Goal: Transaction & Acquisition: Purchase product/service

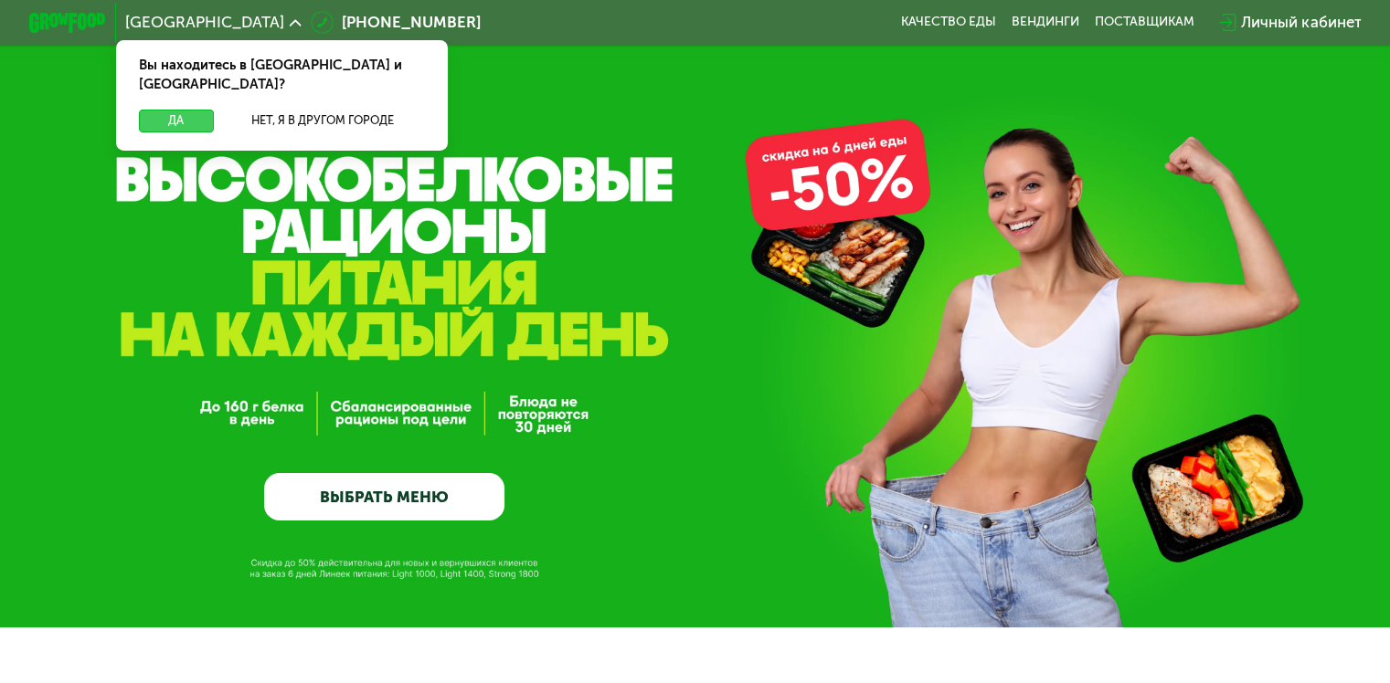
click at [183, 110] on button "Да" at bounding box center [176, 121] width 74 height 23
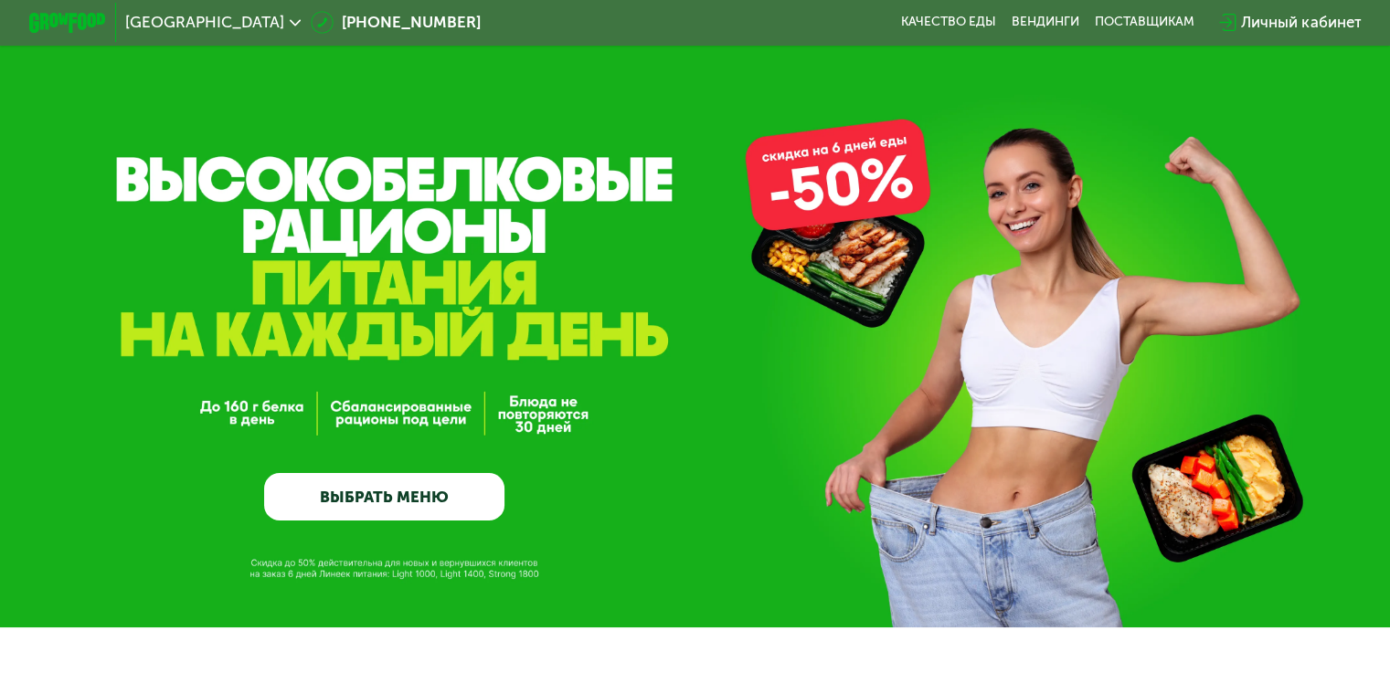
click at [385, 497] on link "ВЫБРАТЬ МЕНЮ" at bounding box center [384, 497] width 240 height 48
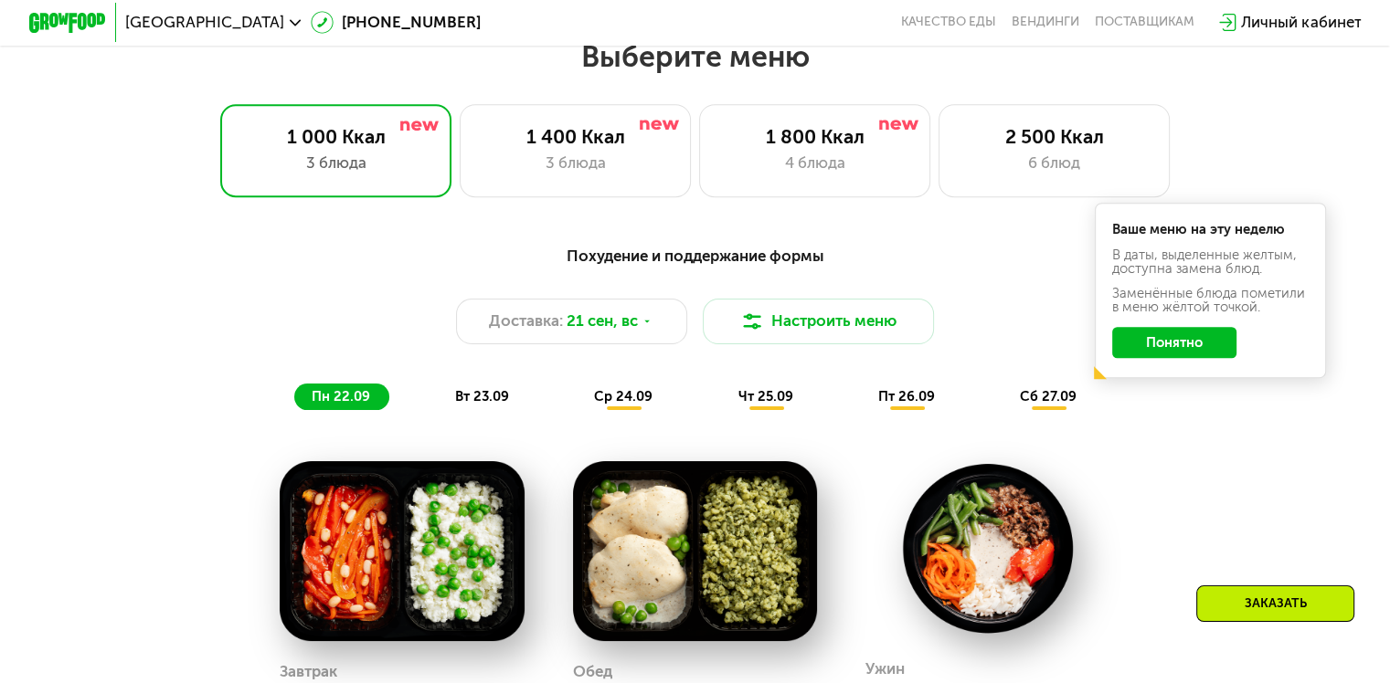
scroll to position [1229, 0]
click at [1192, 353] on button "Понятно" at bounding box center [1174, 342] width 124 height 31
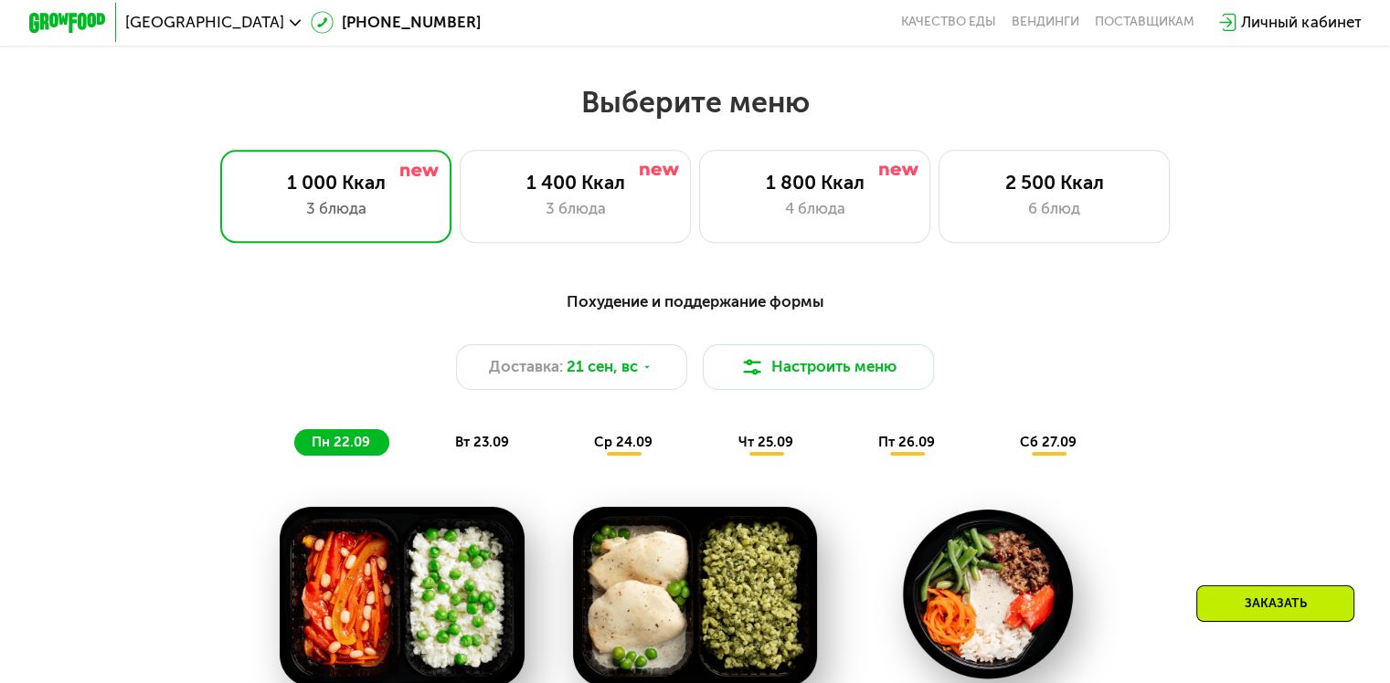
scroll to position [1046, 0]
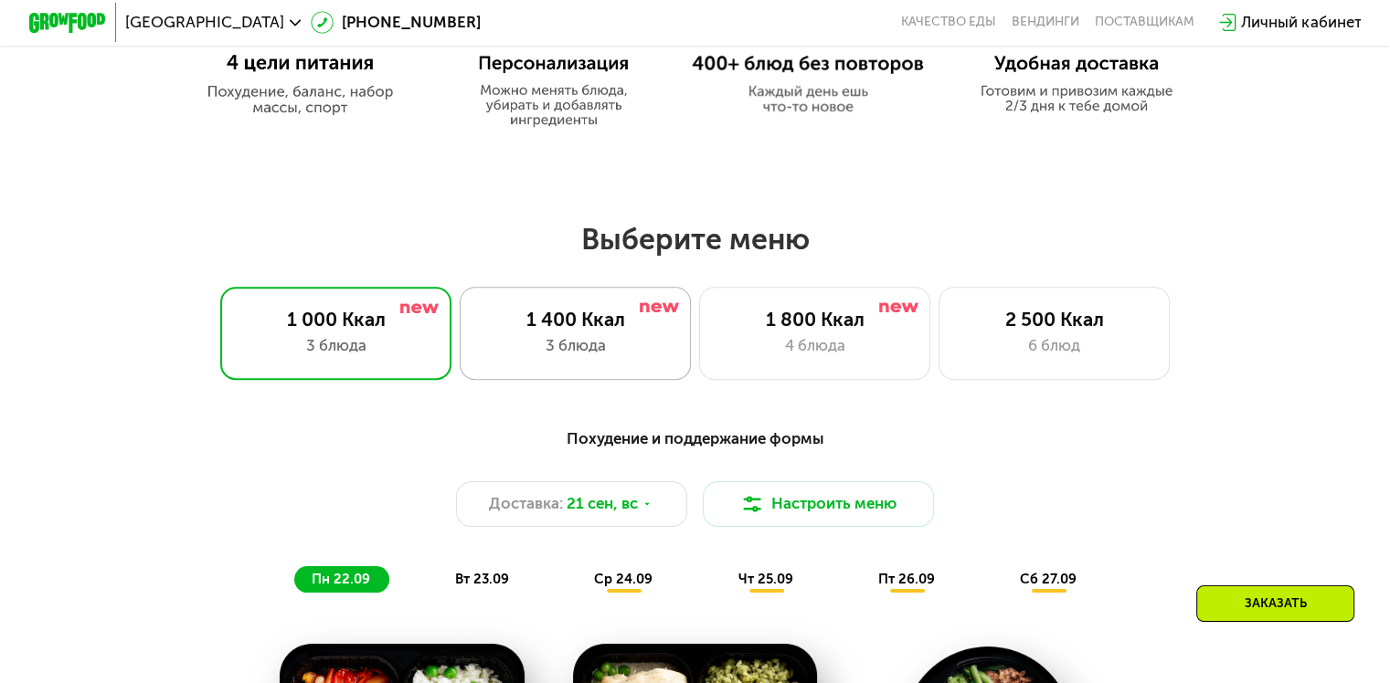
click at [559, 331] on div "1 400 Ккал" at bounding box center [575, 319] width 191 height 23
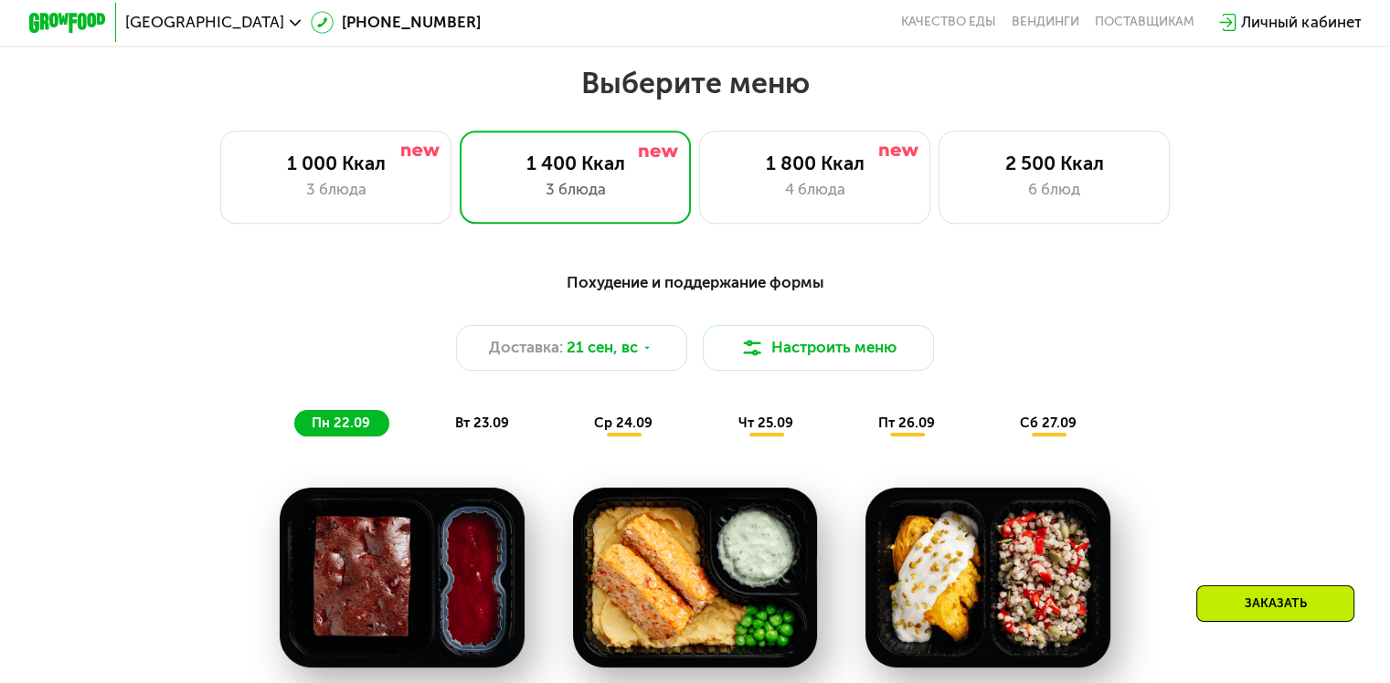
scroll to position [1138, 0]
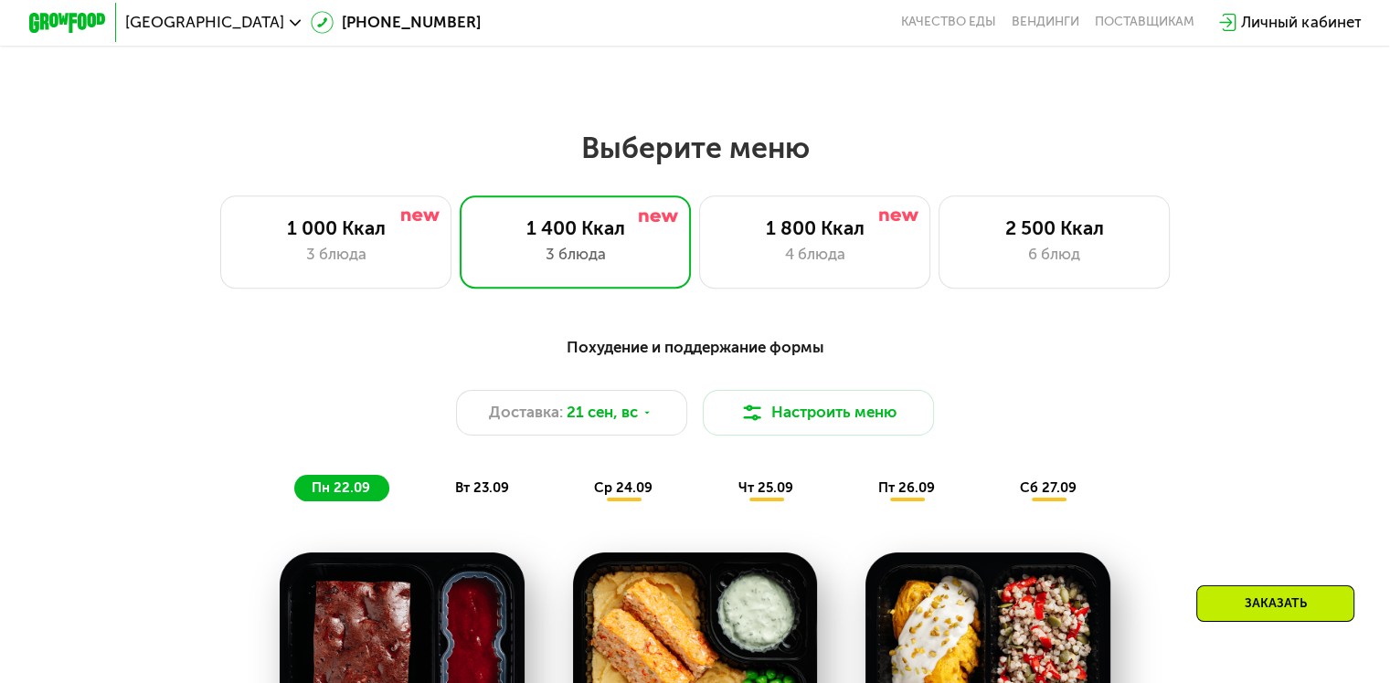
click at [466, 490] on span "вт 23.09" at bounding box center [482, 488] width 54 height 16
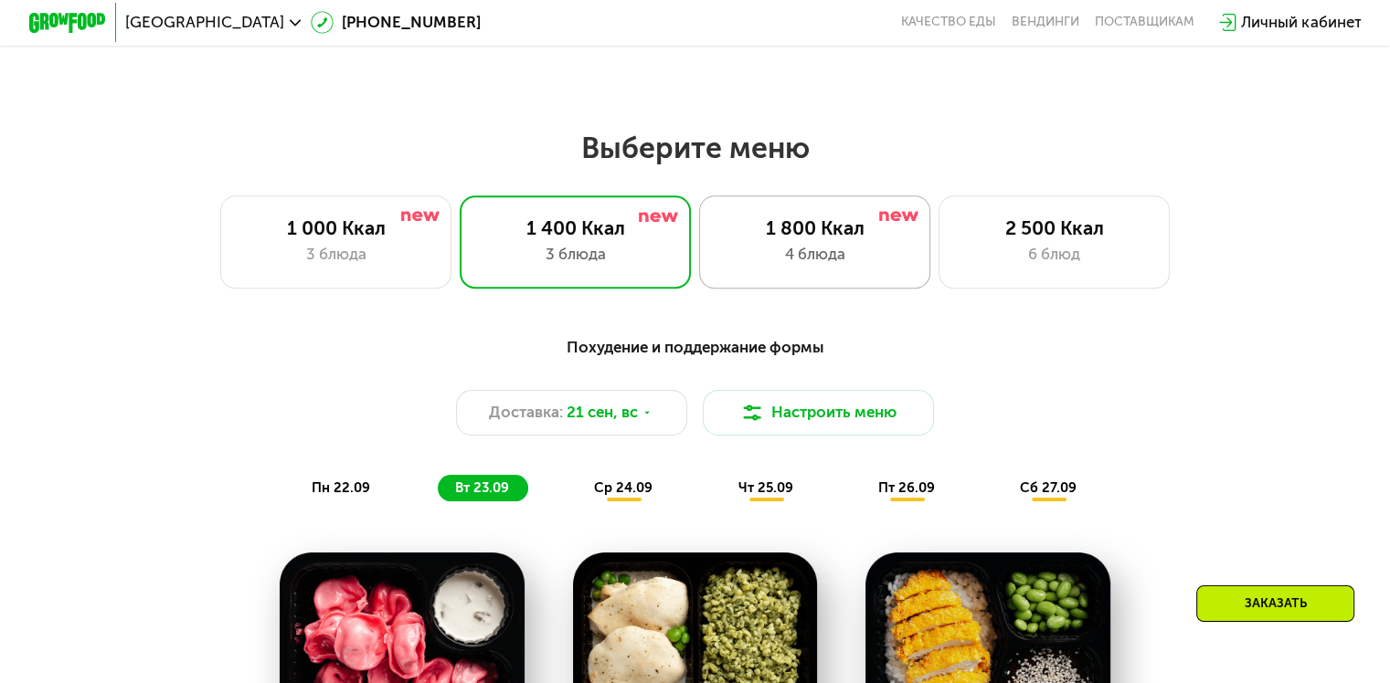
click at [840, 264] on div "4 блюда" at bounding box center [814, 254] width 191 height 23
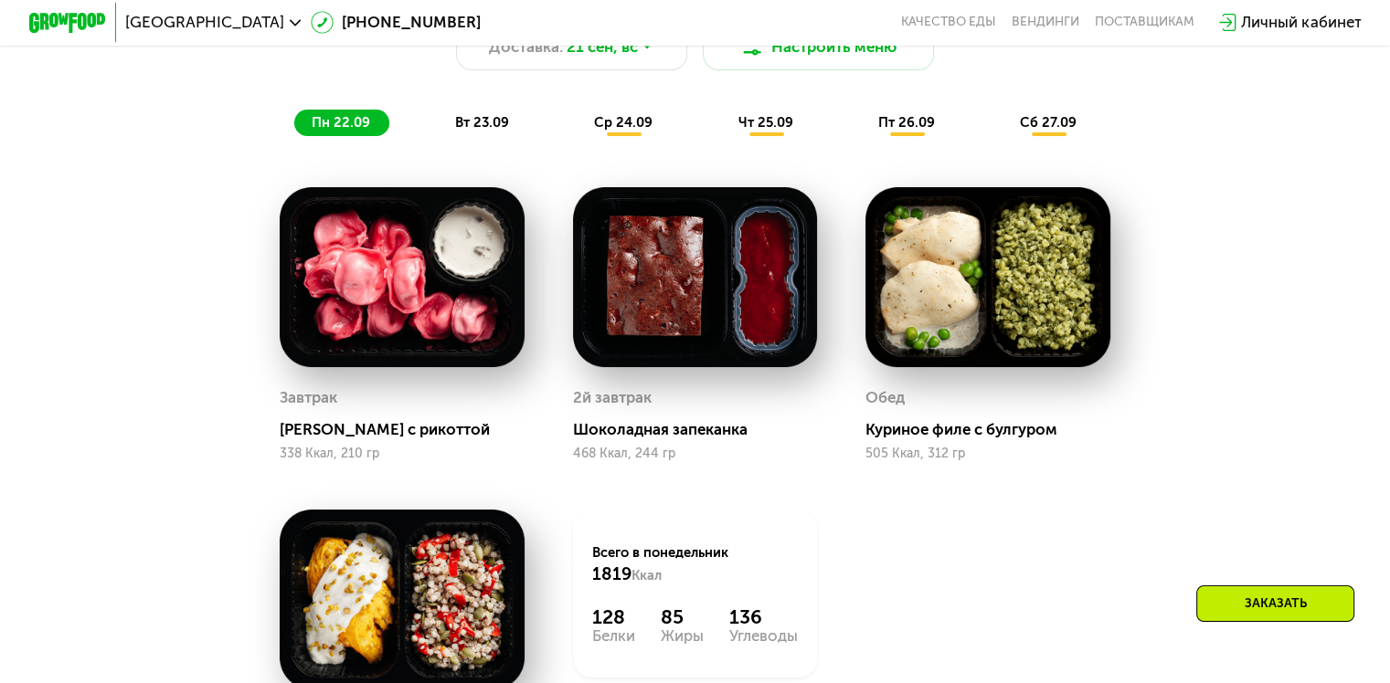
scroll to position [1594, 0]
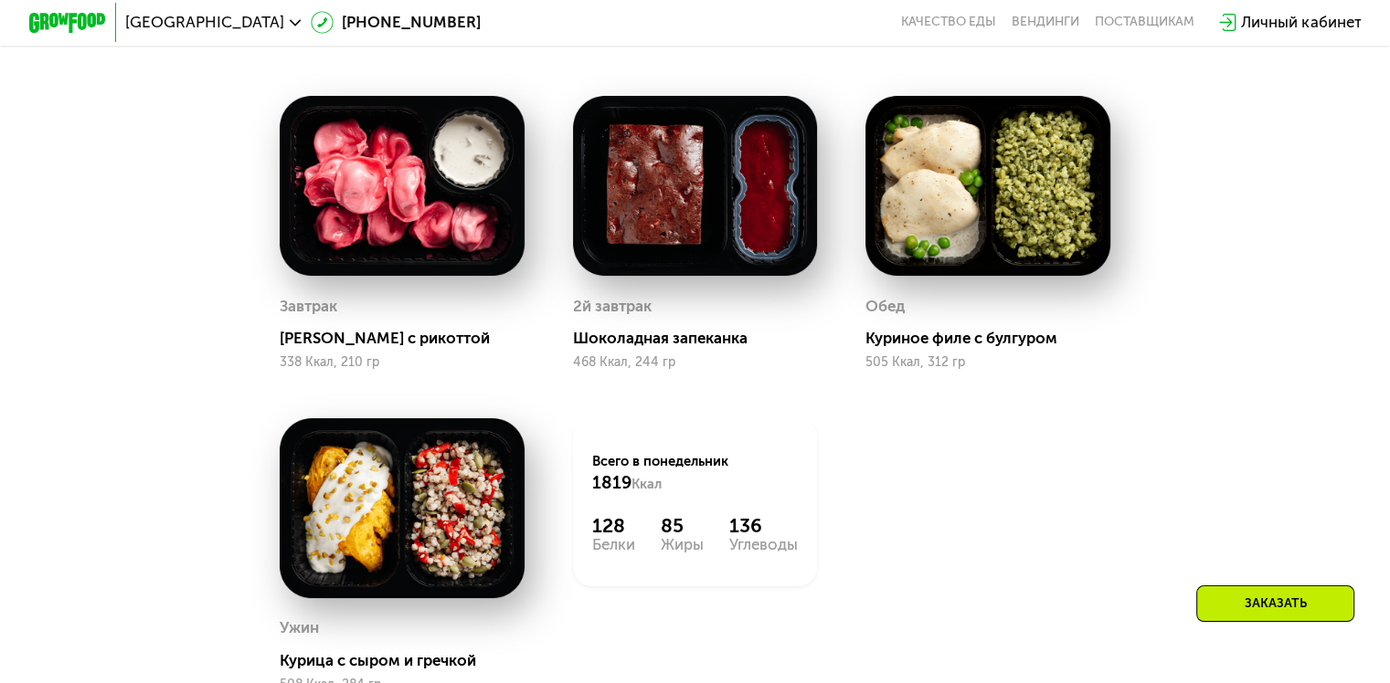
click at [672, 233] on img at bounding box center [695, 186] width 245 height 180
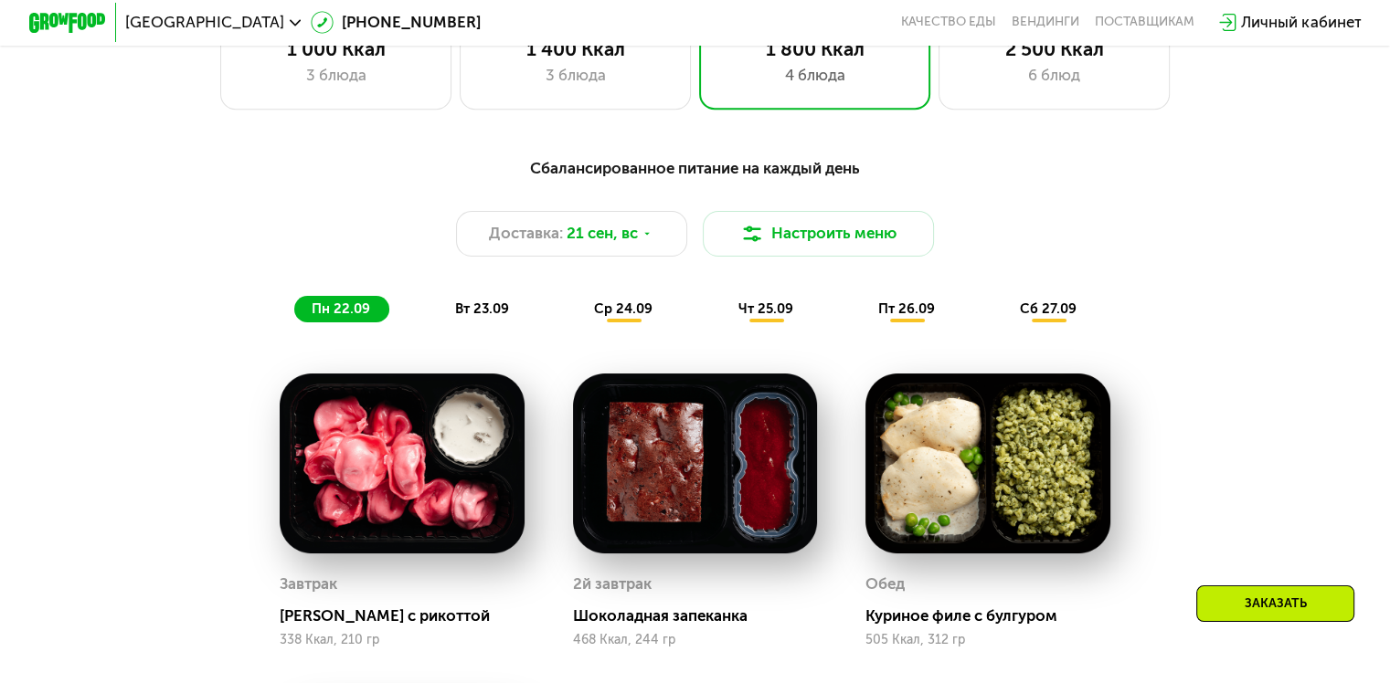
scroll to position [1229, 0]
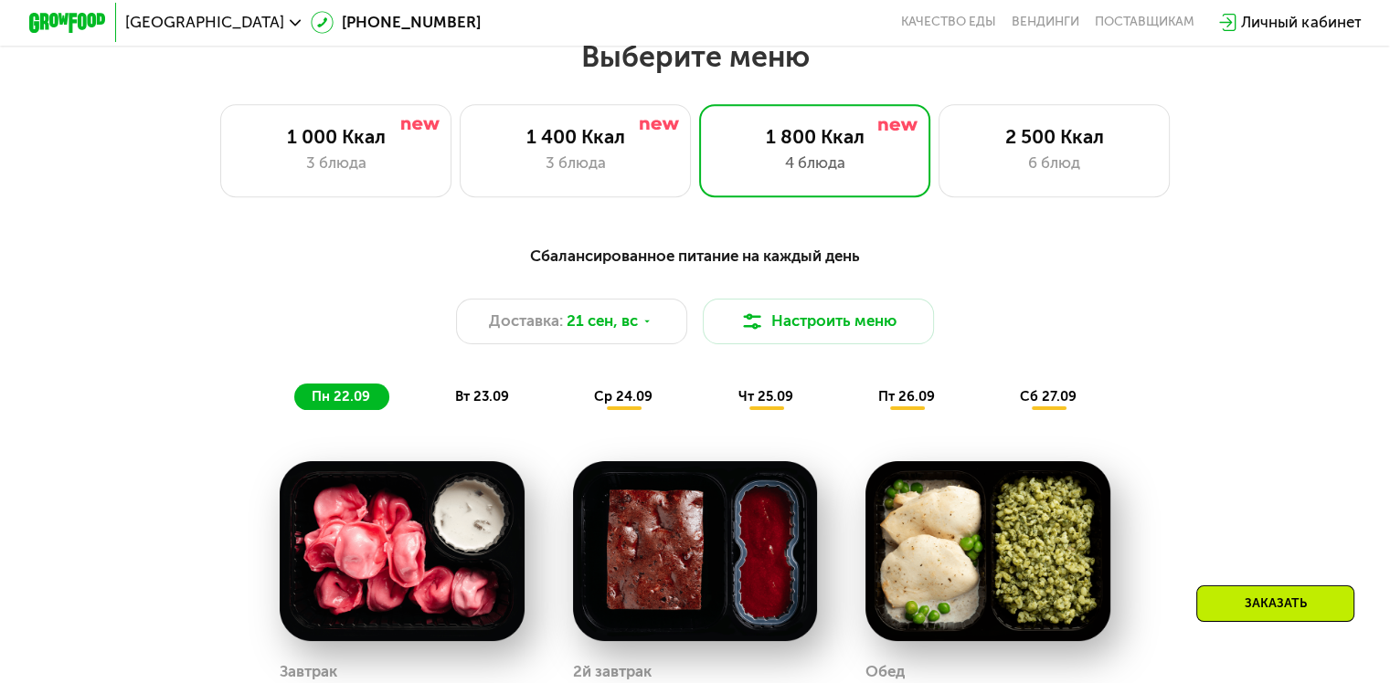
click at [619, 405] on span "ср 24.09" at bounding box center [623, 396] width 58 height 16
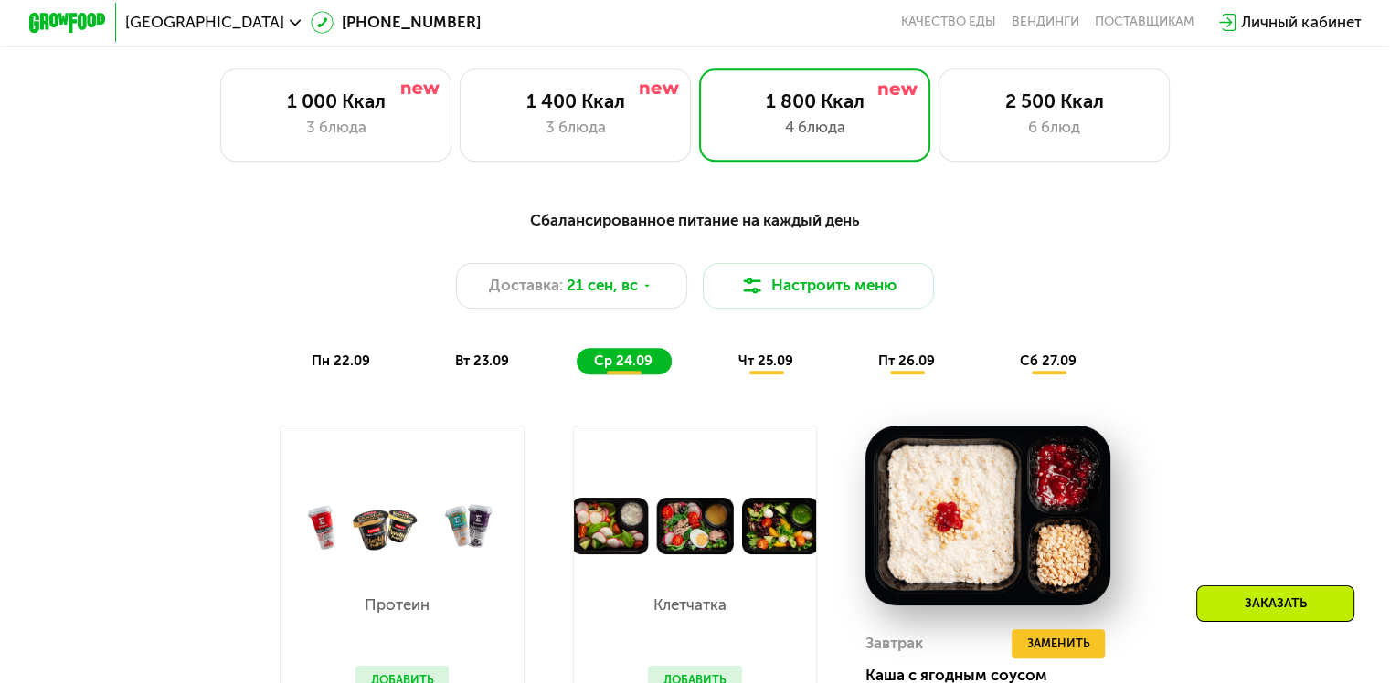
scroll to position [1279, 0]
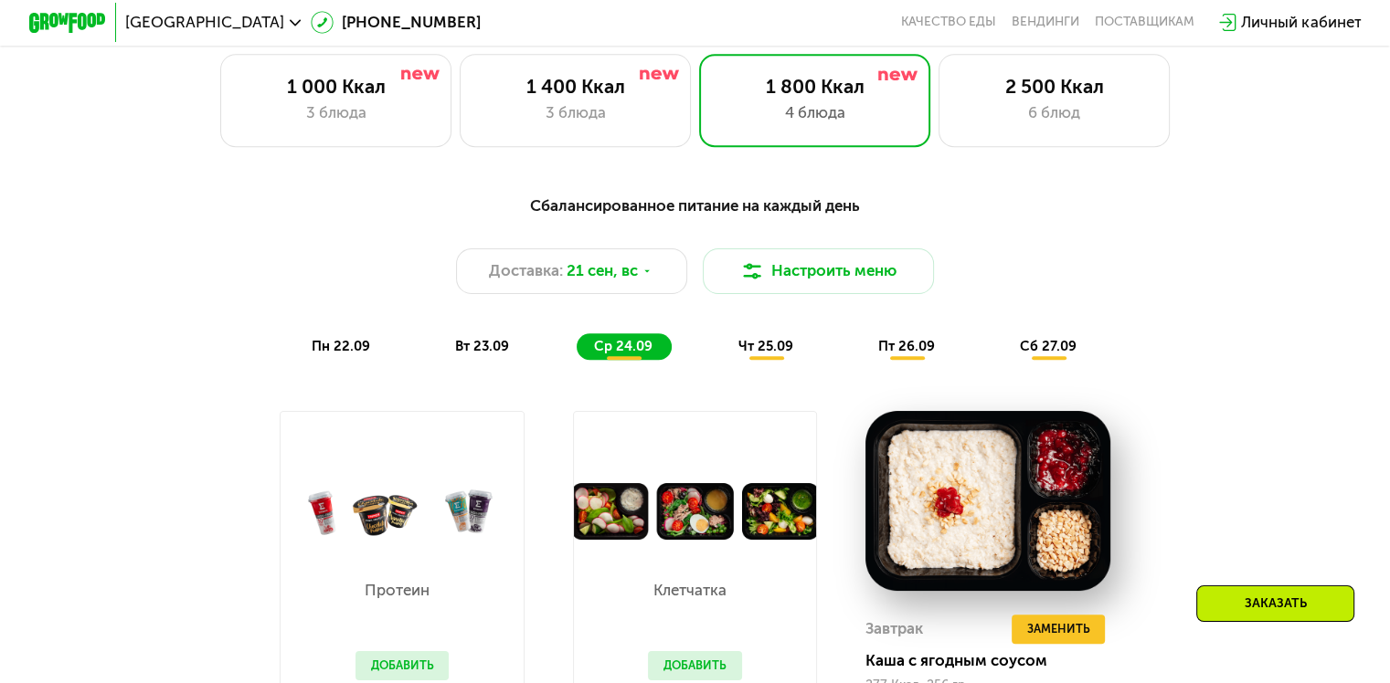
click at [598, 522] on img at bounding box center [695, 511] width 243 height 57
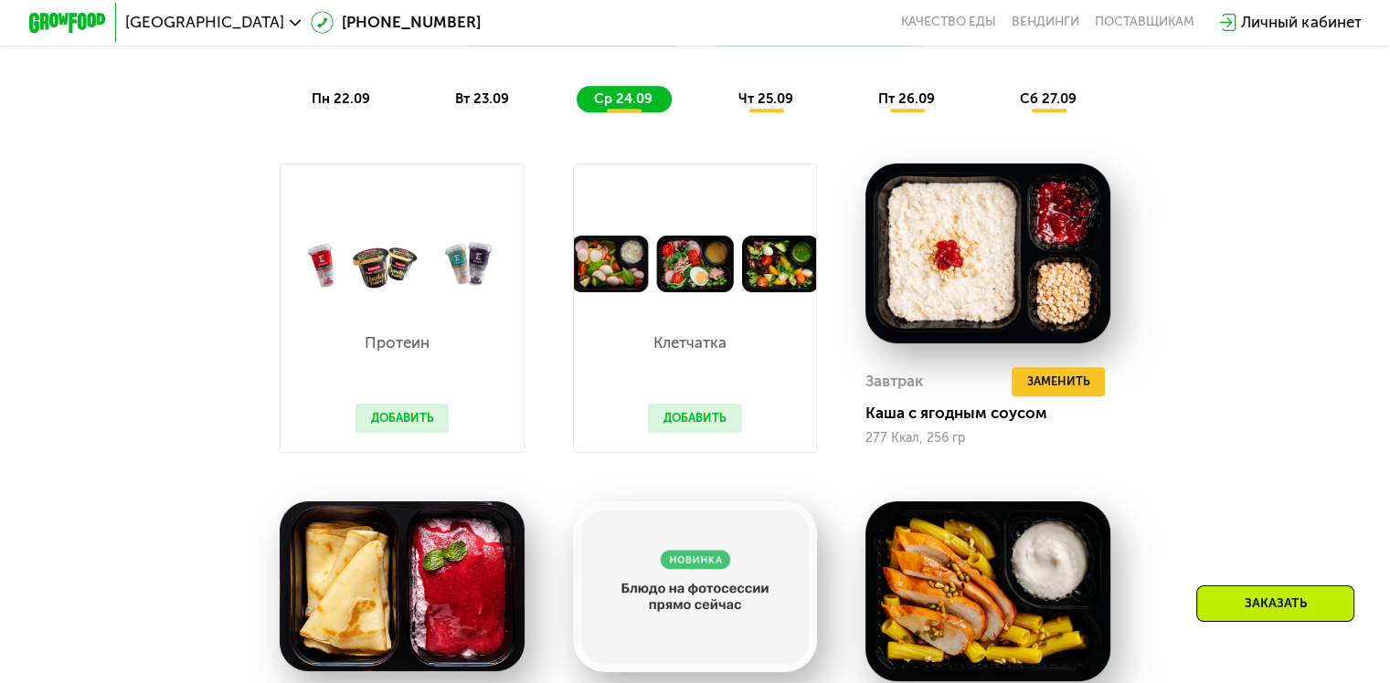
scroll to position [1553, 0]
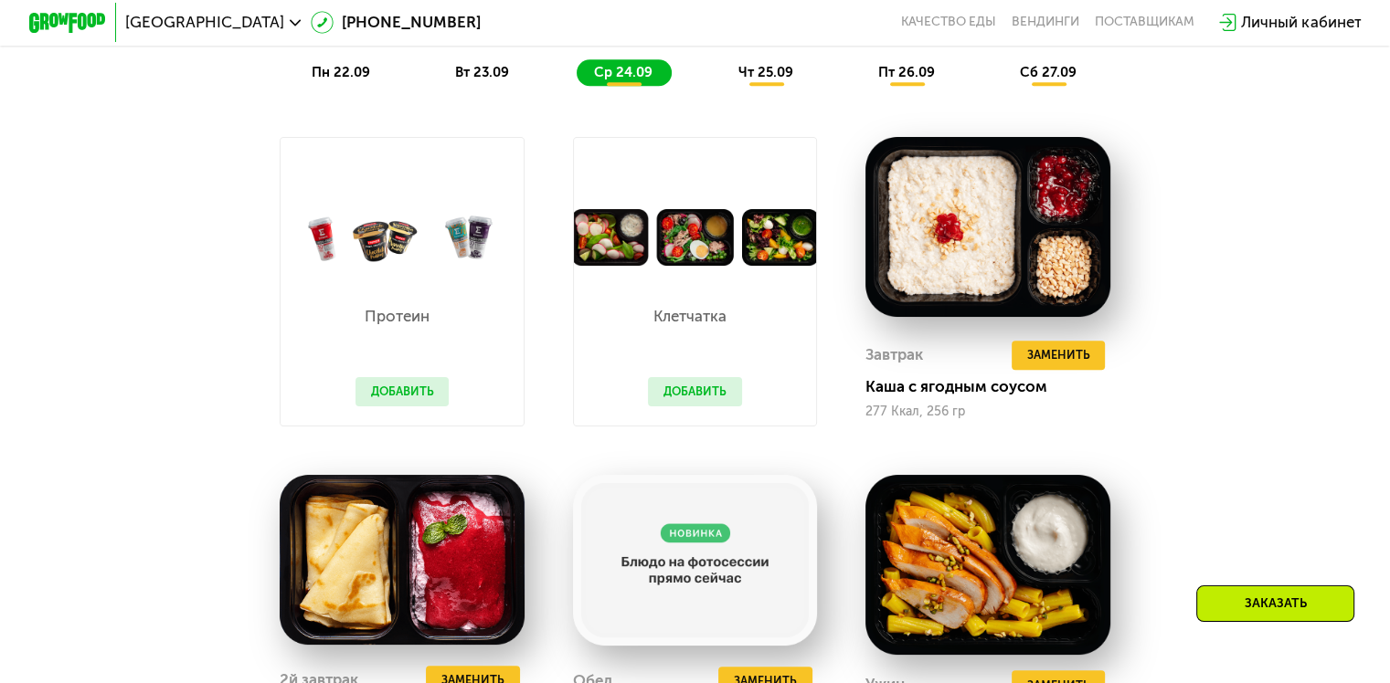
click at [694, 403] on button "Добавить" at bounding box center [695, 391] width 94 height 29
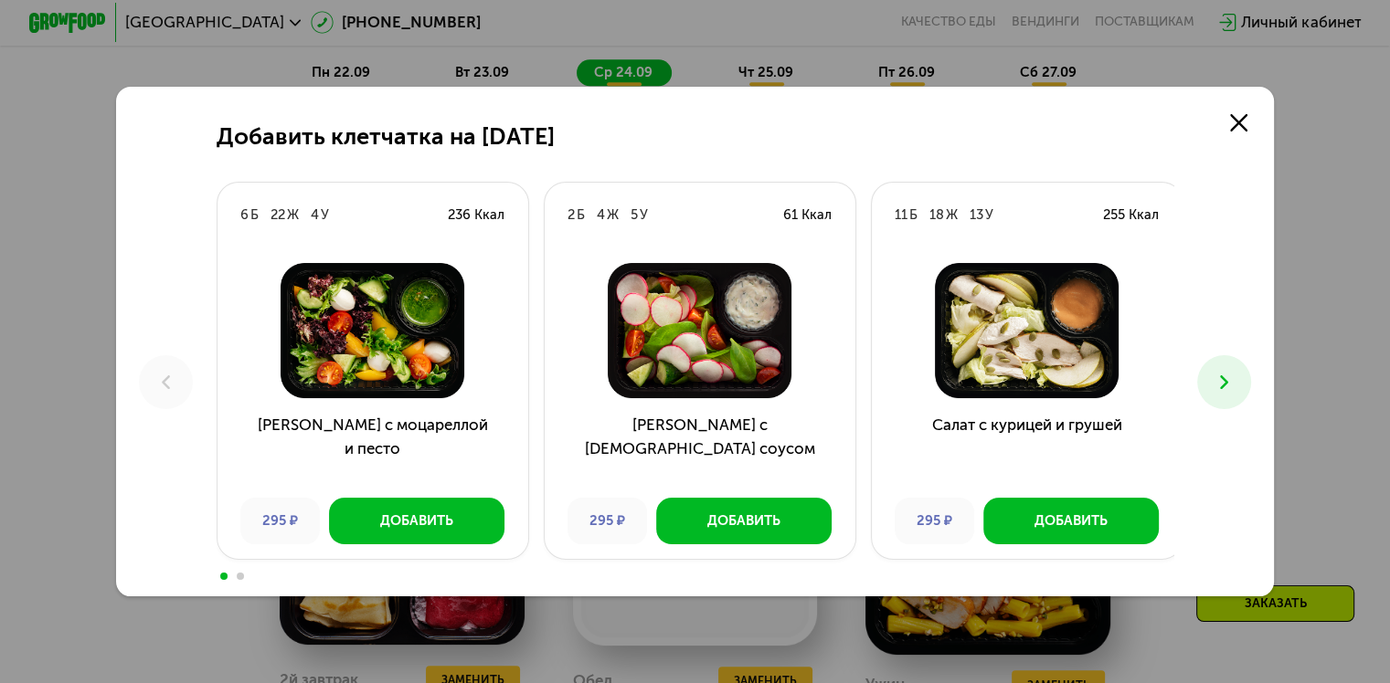
click at [237, 579] on span at bounding box center [240, 576] width 7 height 7
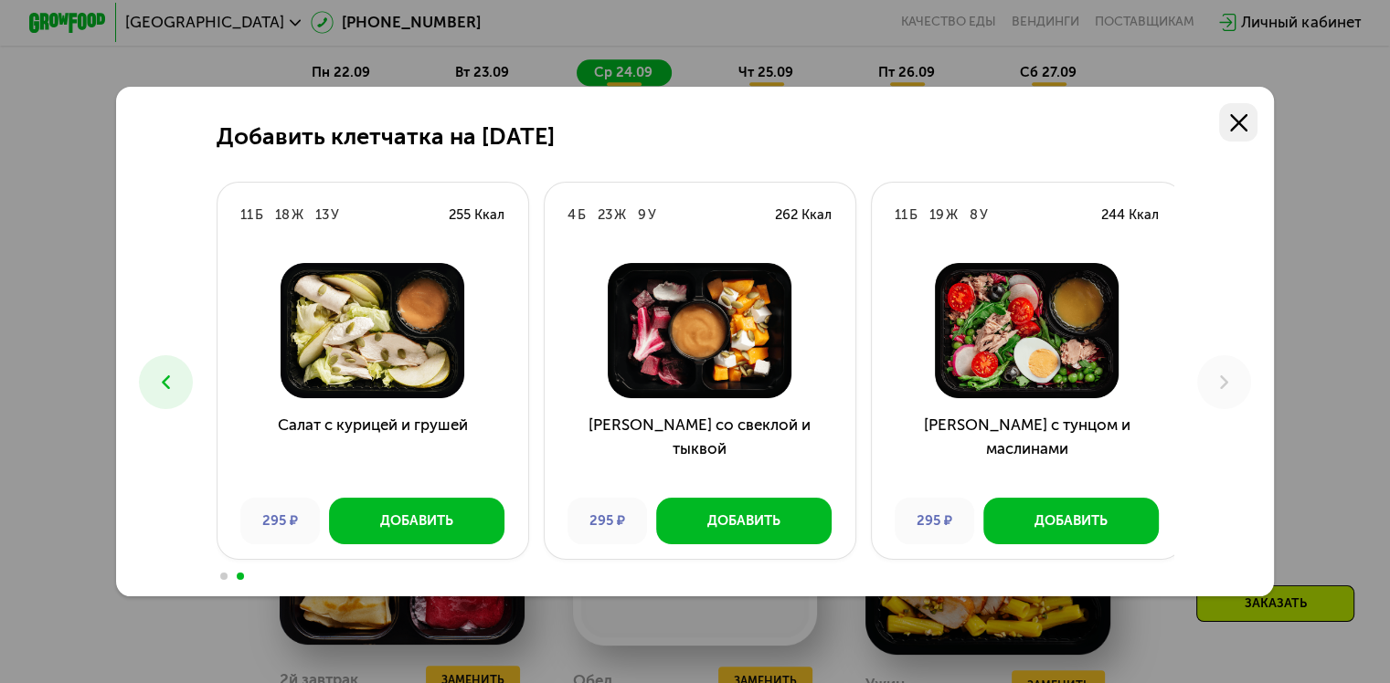
click at [1239, 117] on use at bounding box center [1238, 122] width 17 height 17
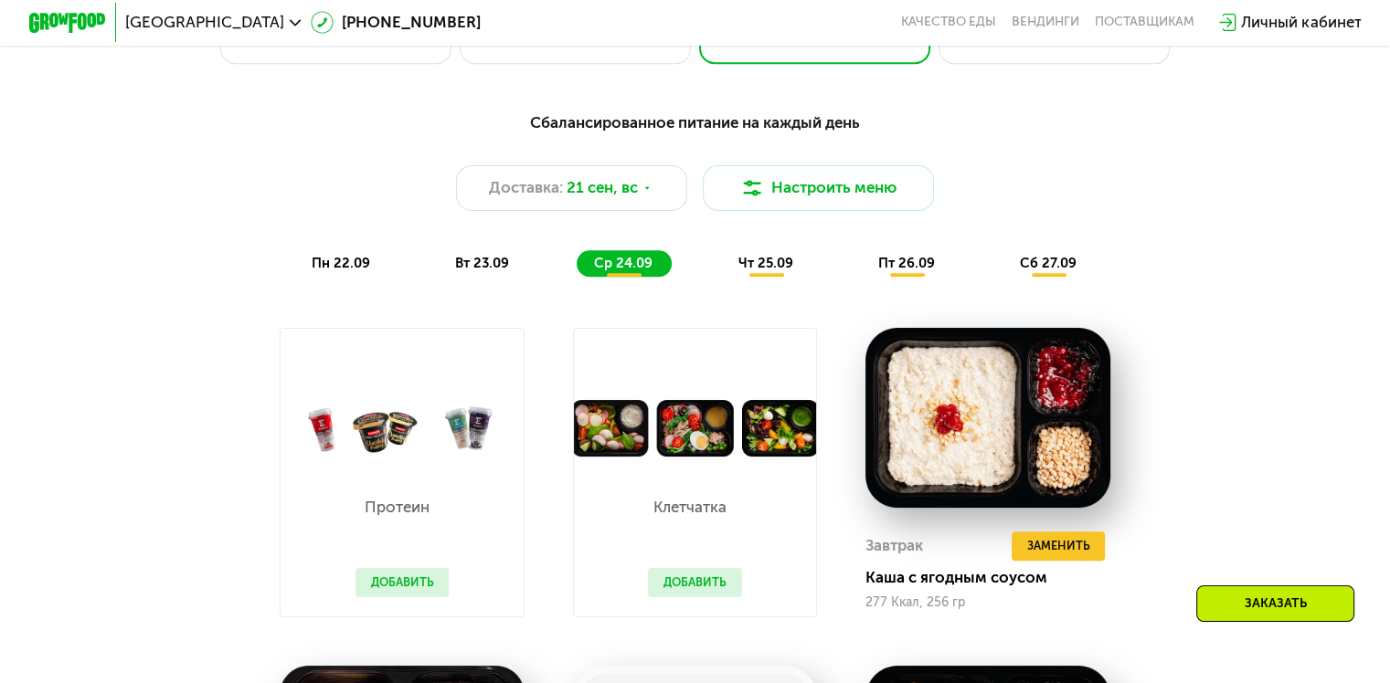
scroll to position [1279, 0]
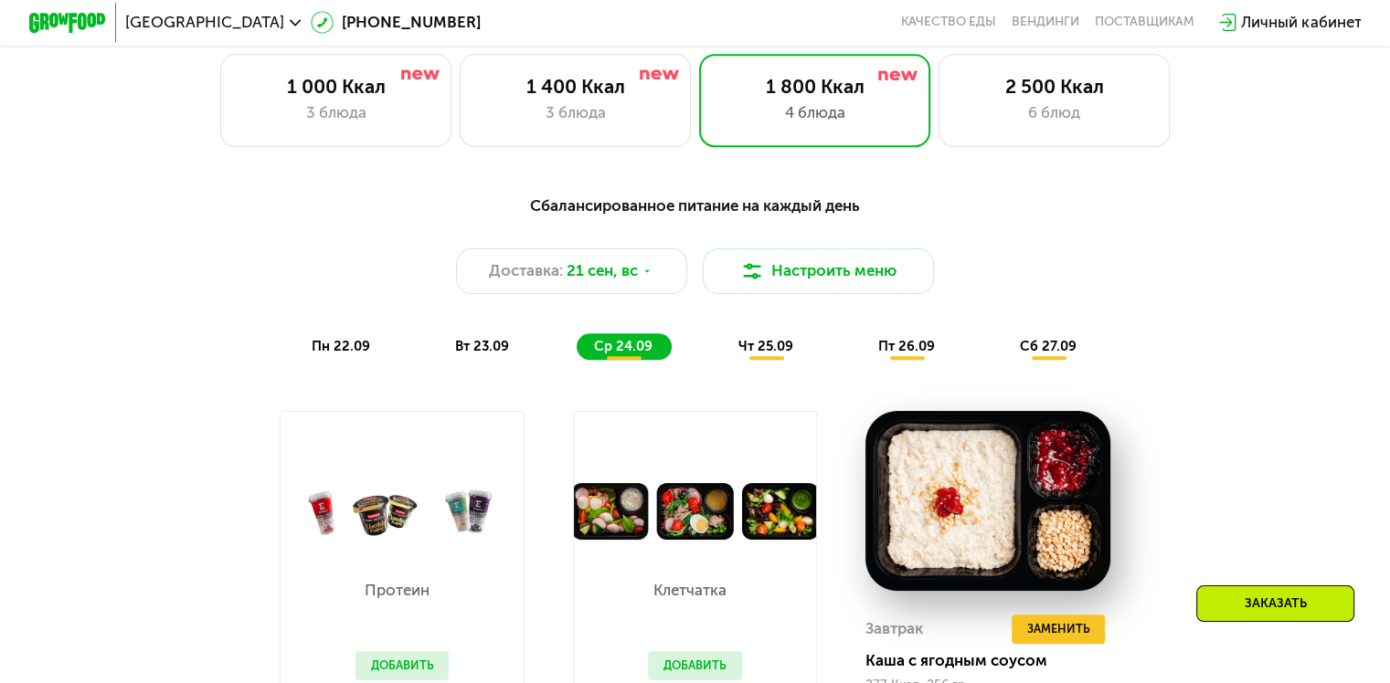
click at [484, 355] on span "вт 23.09" at bounding box center [482, 346] width 54 height 16
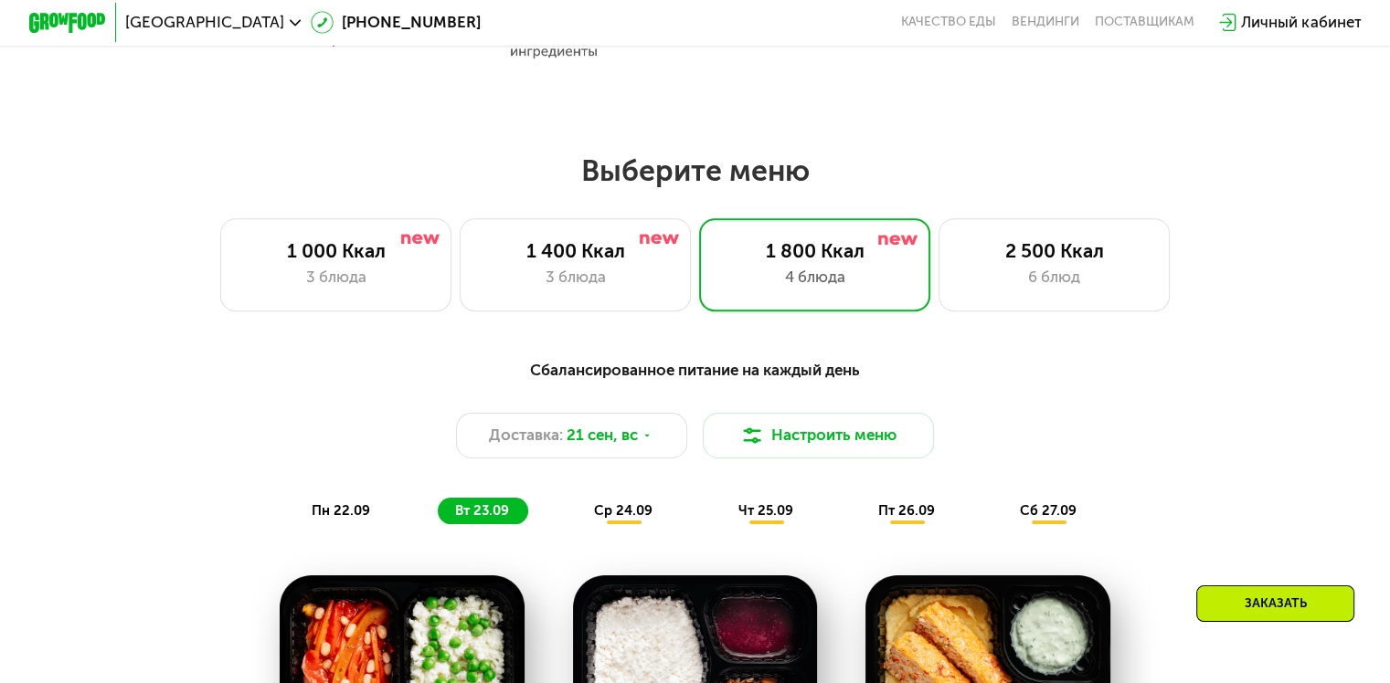
scroll to position [1096, 0]
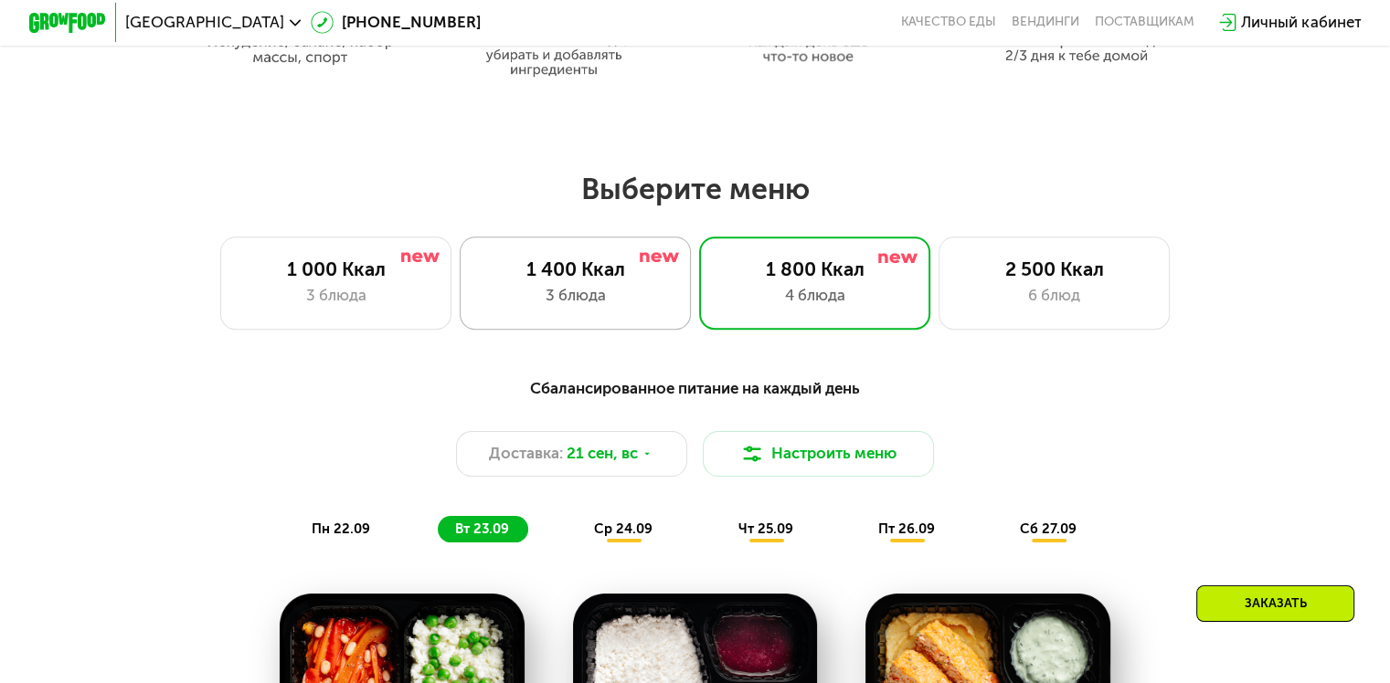
click at [572, 303] on div "3 блюда" at bounding box center [575, 295] width 191 height 23
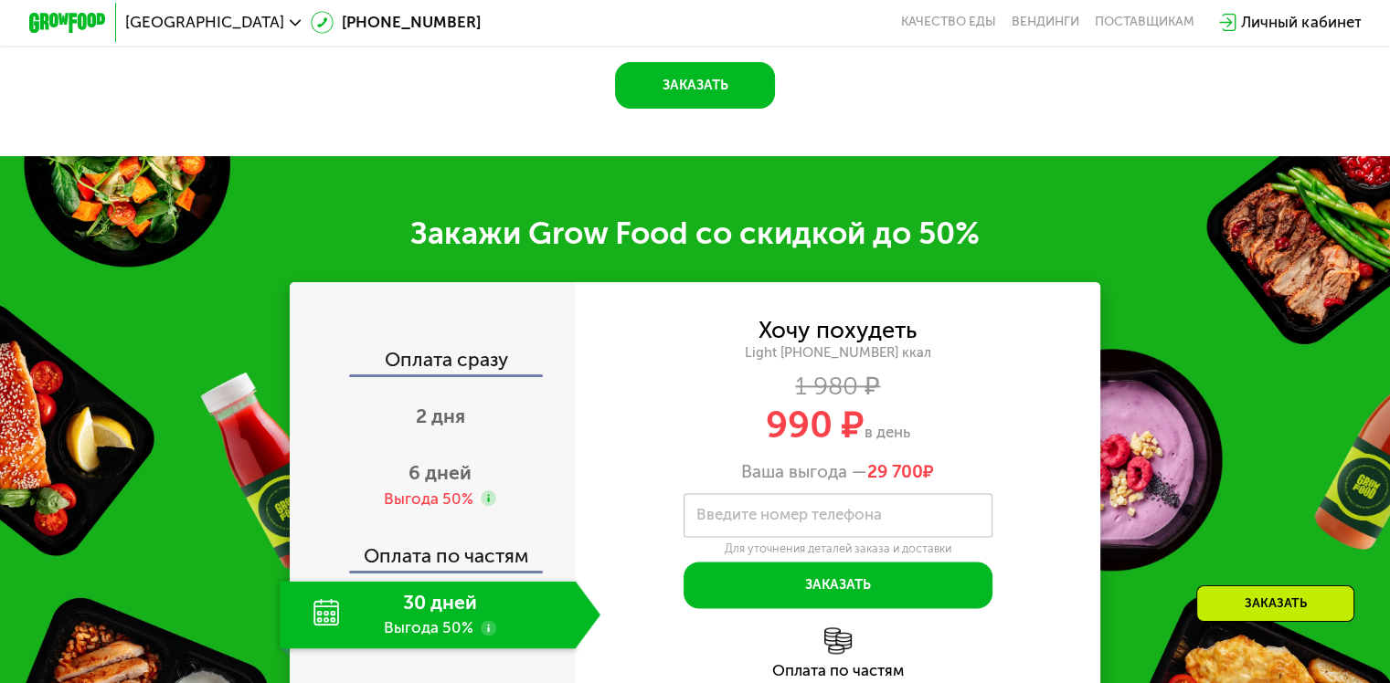
scroll to position [2193, 0]
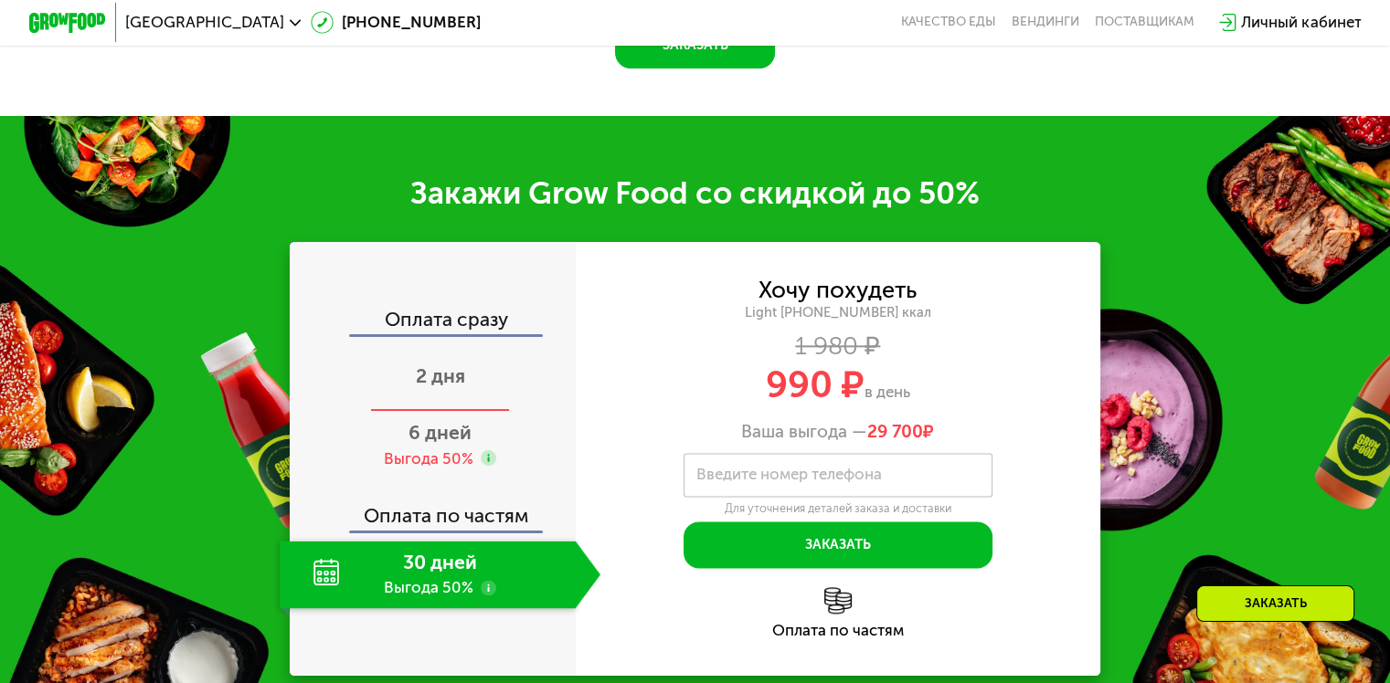
click at [429, 387] on span "2 дня" at bounding box center [440, 376] width 49 height 23
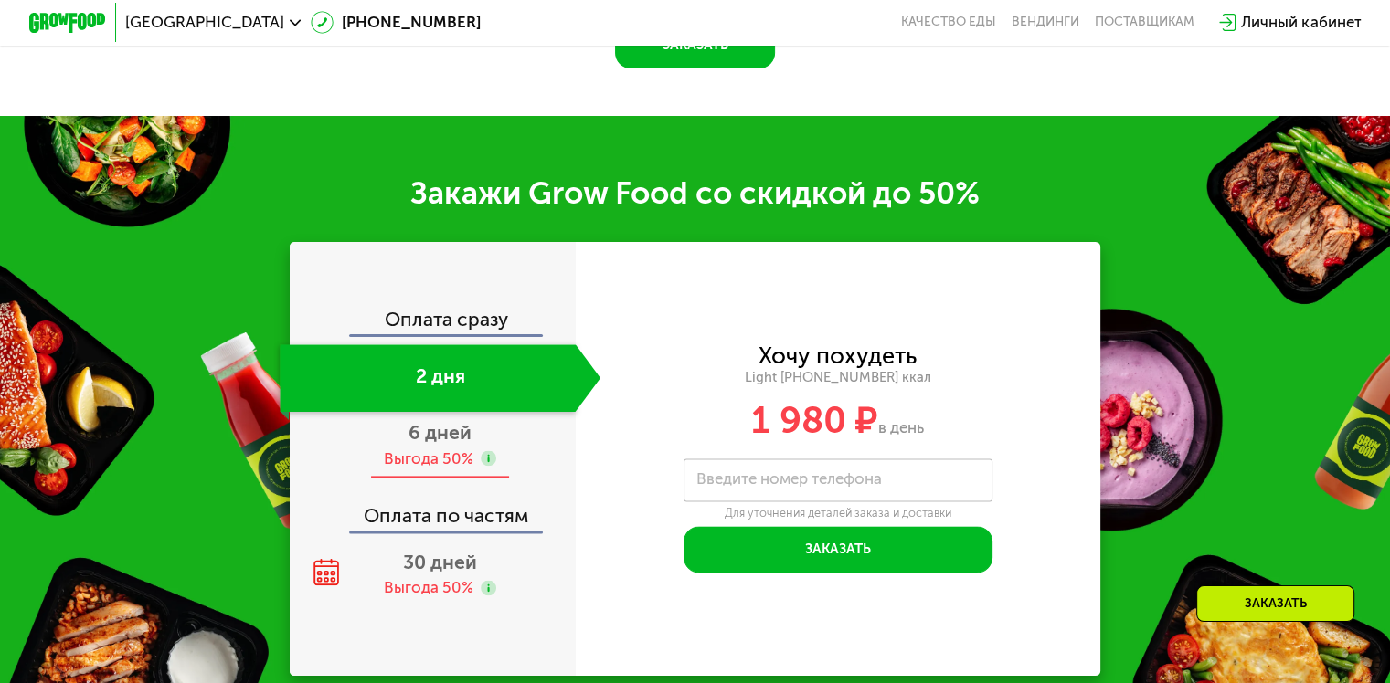
click at [429, 444] on span "6 дней" at bounding box center [439, 432] width 63 height 23
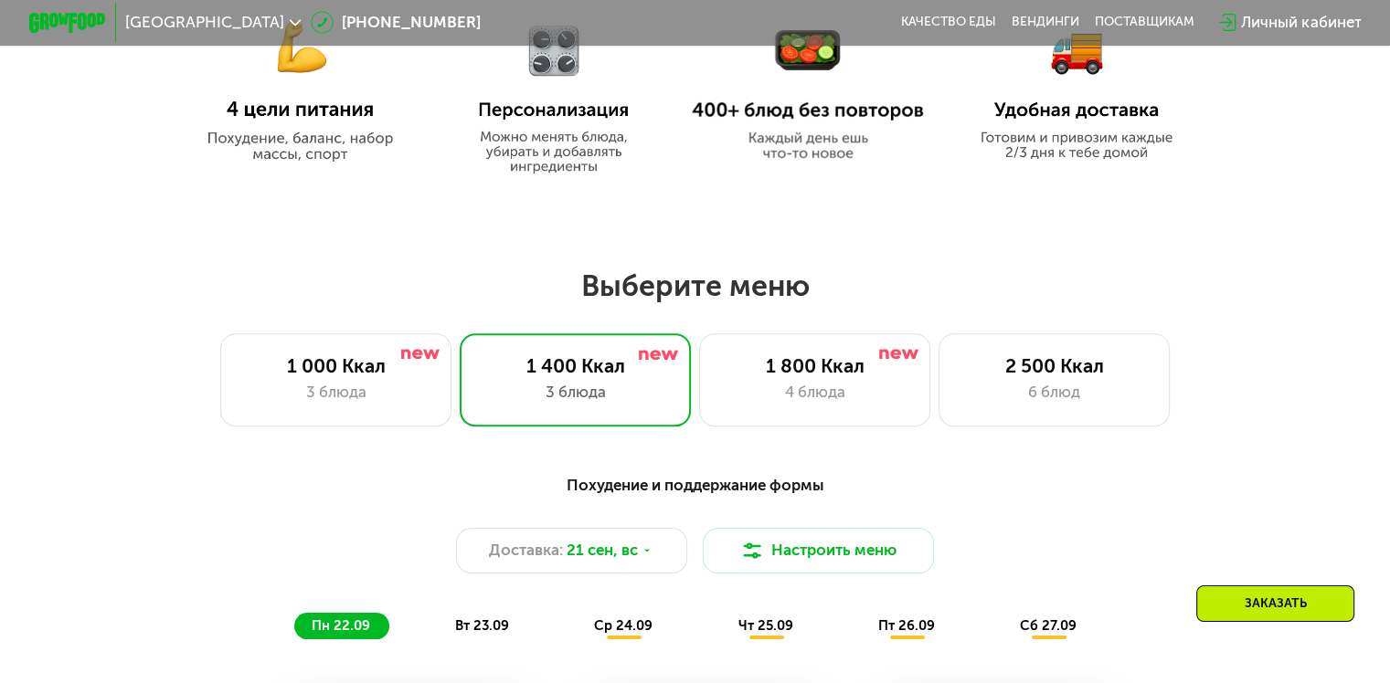
scroll to position [1096, 0]
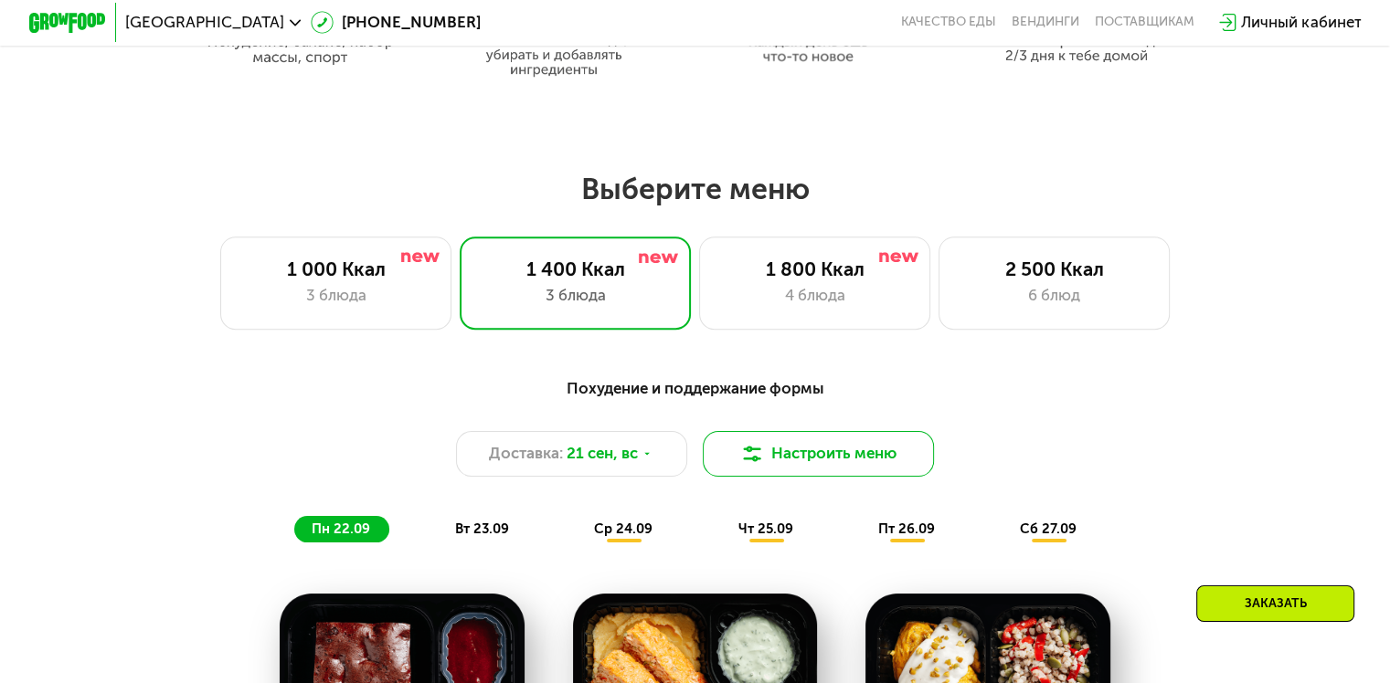
click at [836, 468] on button "Настроить меню" at bounding box center [819, 454] width 232 height 47
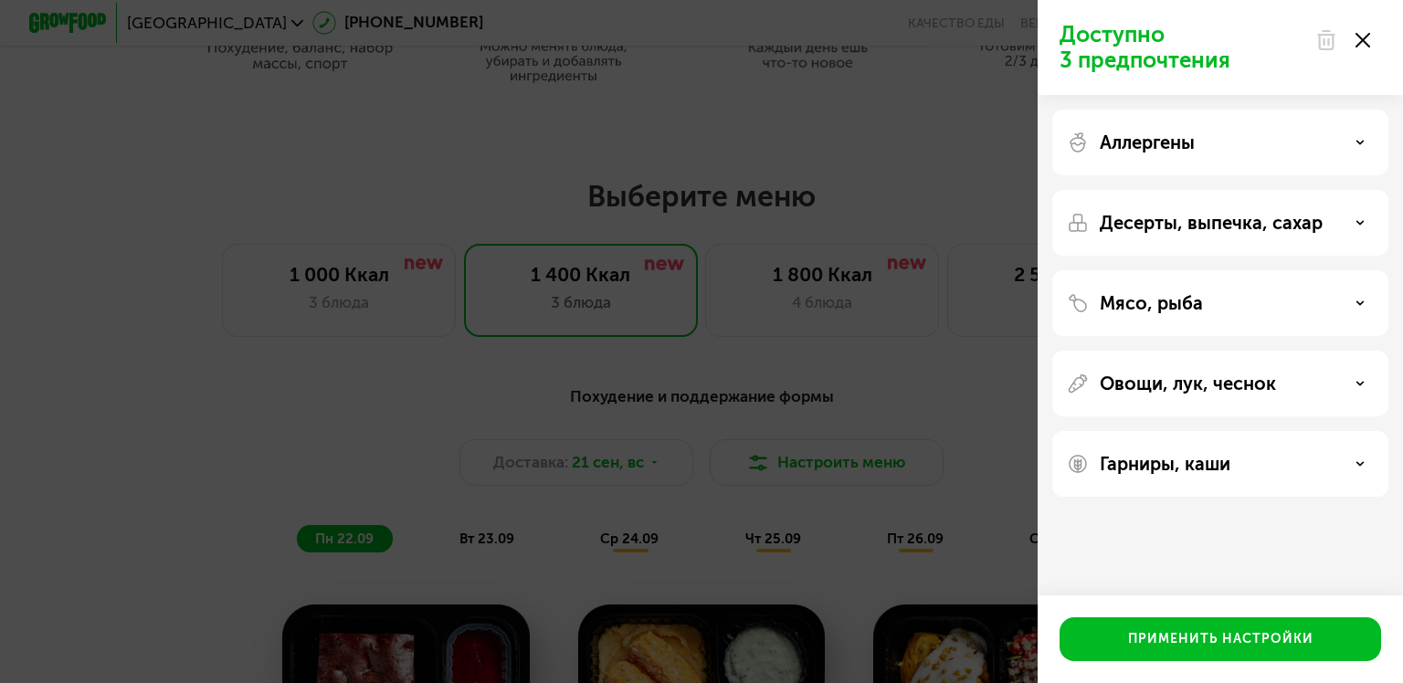
click at [1374, 308] on div "Мясо, рыба" at bounding box center [1221, 303] width 336 height 66
click at [1358, 300] on icon at bounding box center [1360, 303] width 9 height 9
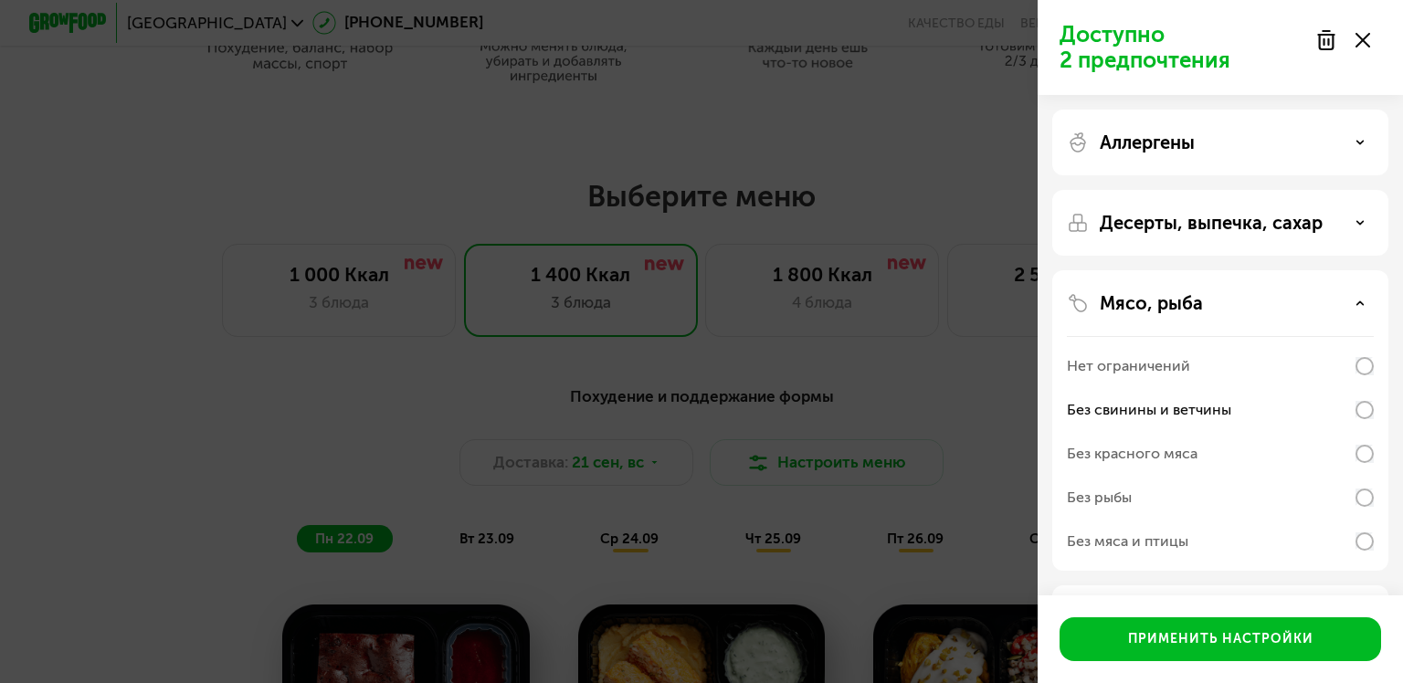
click at [1359, 304] on use at bounding box center [1361, 303] width 6 height 3
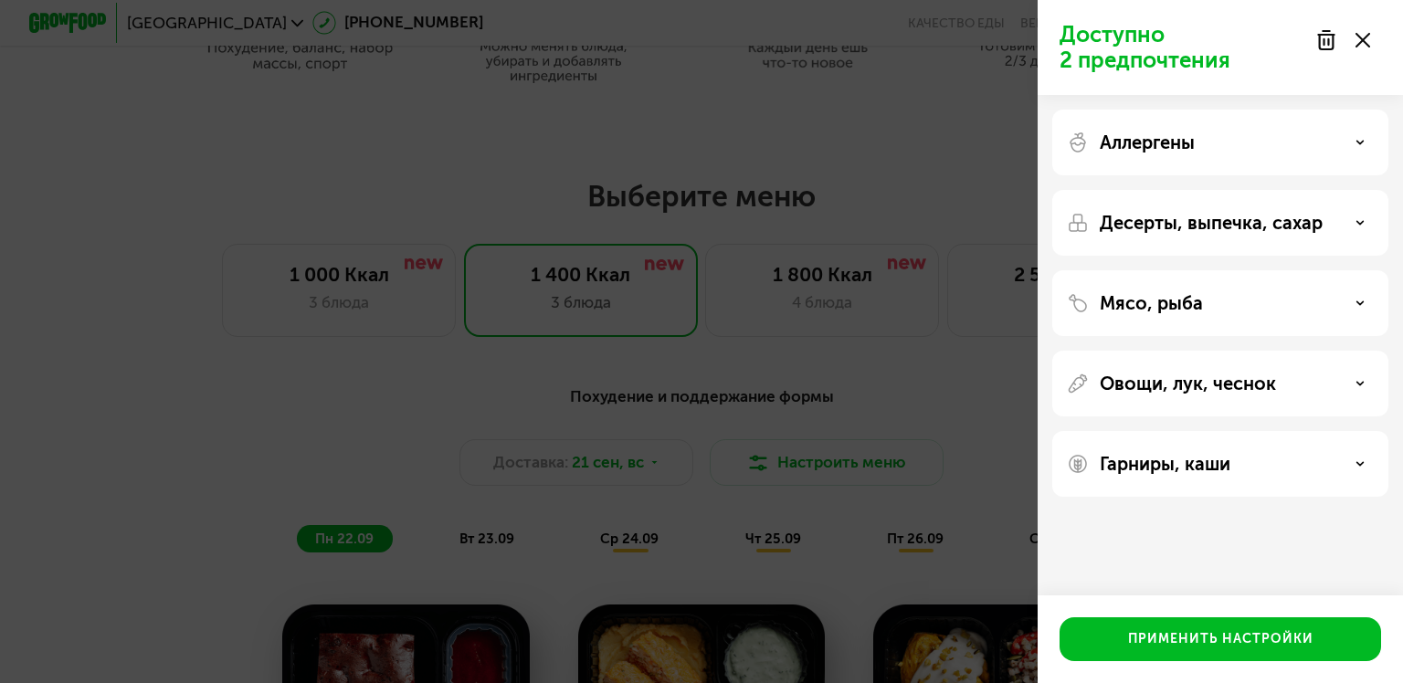
click at [1356, 222] on icon at bounding box center [1360, 222] width 9 height 9
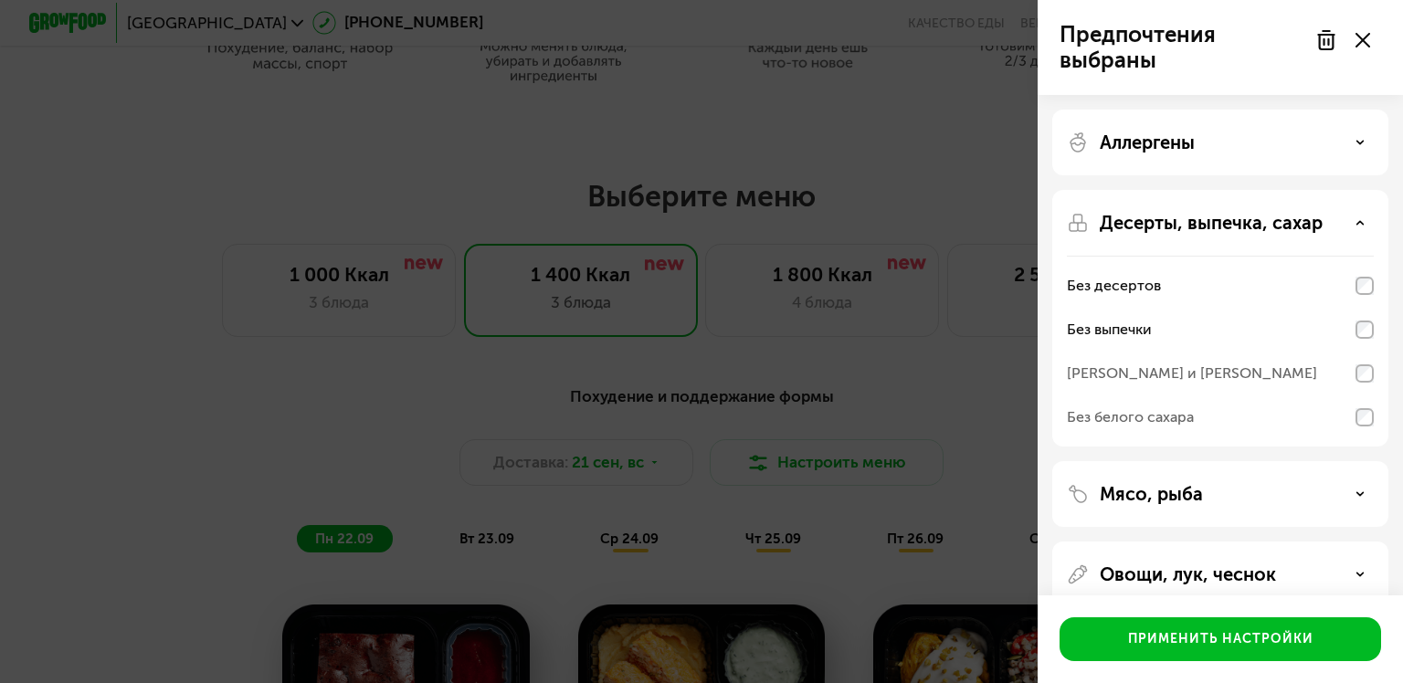
click at [1374, 418] on div "Десерты, выпечка, сахар Без десертов Без выпечки Без сэндвичей и круассанов Без…" at bounding box center [1221, 318] width 336 height 257
click at [1358, 222] on icon at bounding box center [1360, 222] width 9 height 9
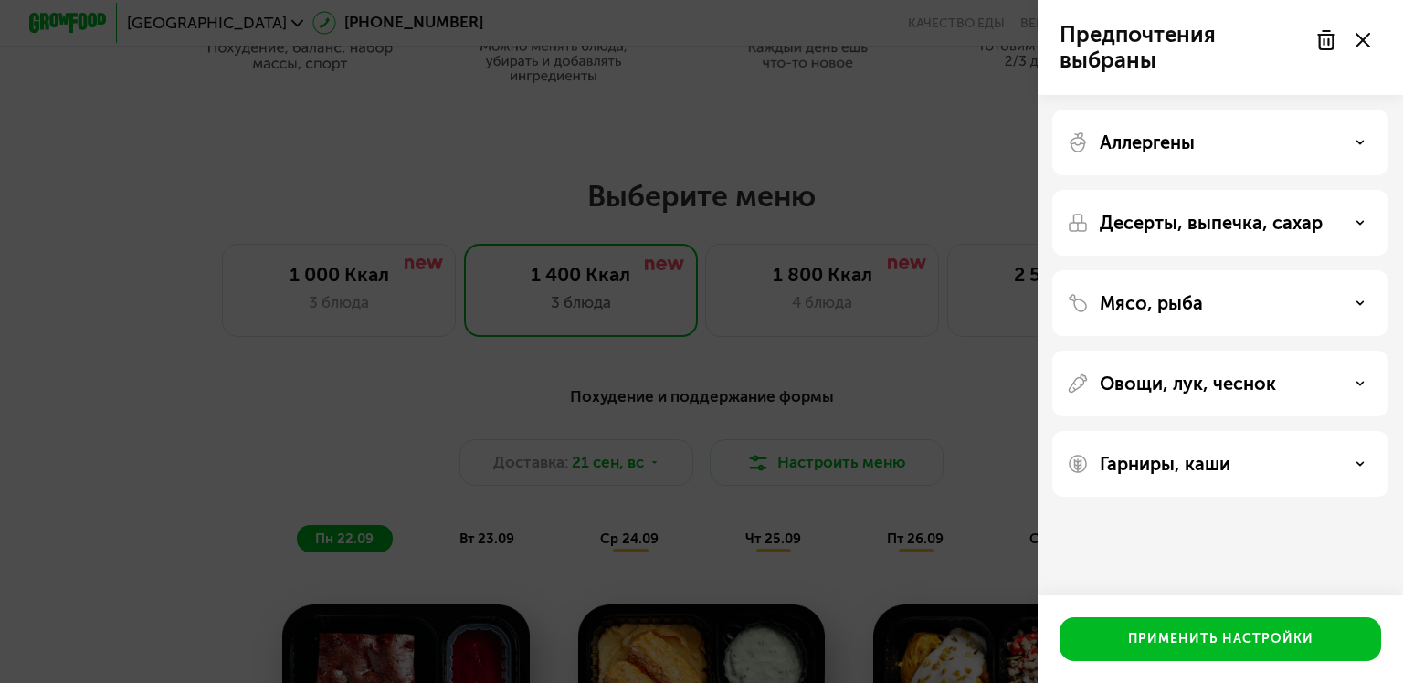
click at [1360, 457] on div "Гарниры, каши" at bounding box center [1220, 464] width 307 height 22
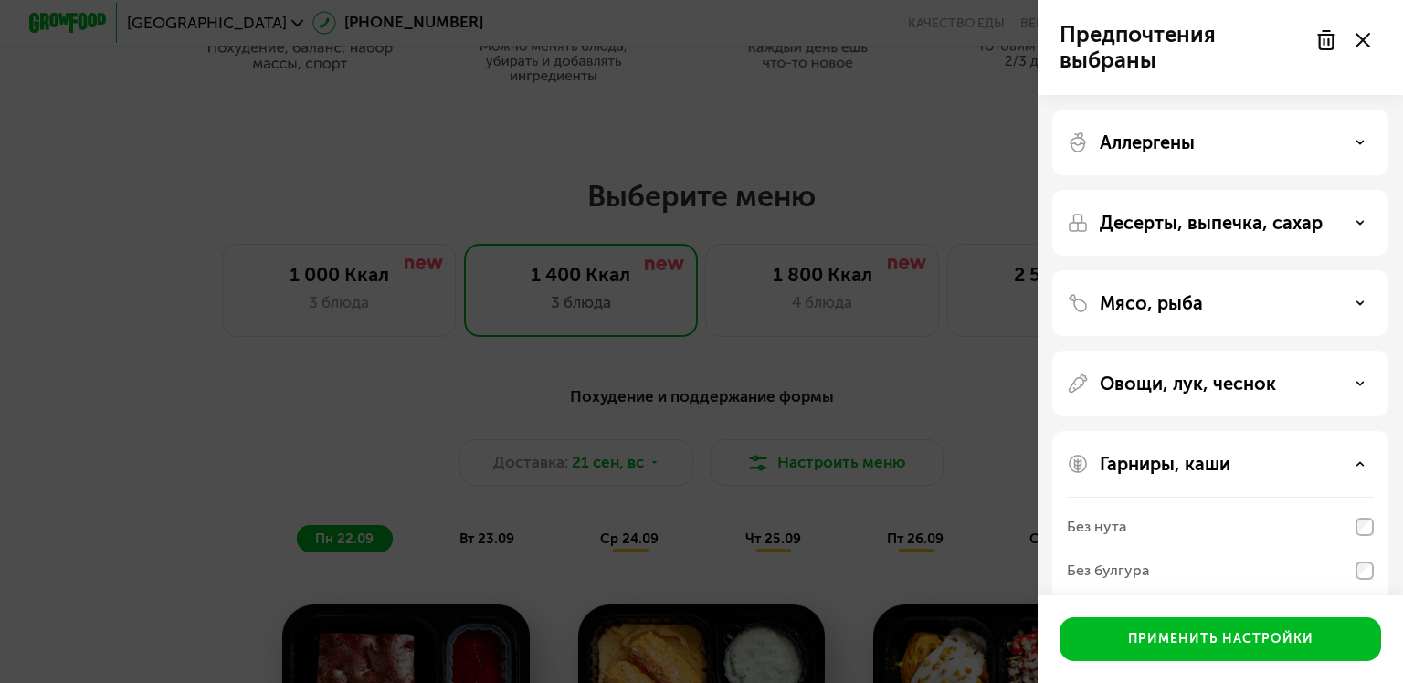
click at [1363, 464] on use at bounding box center [1361, 463] width 6 height 3
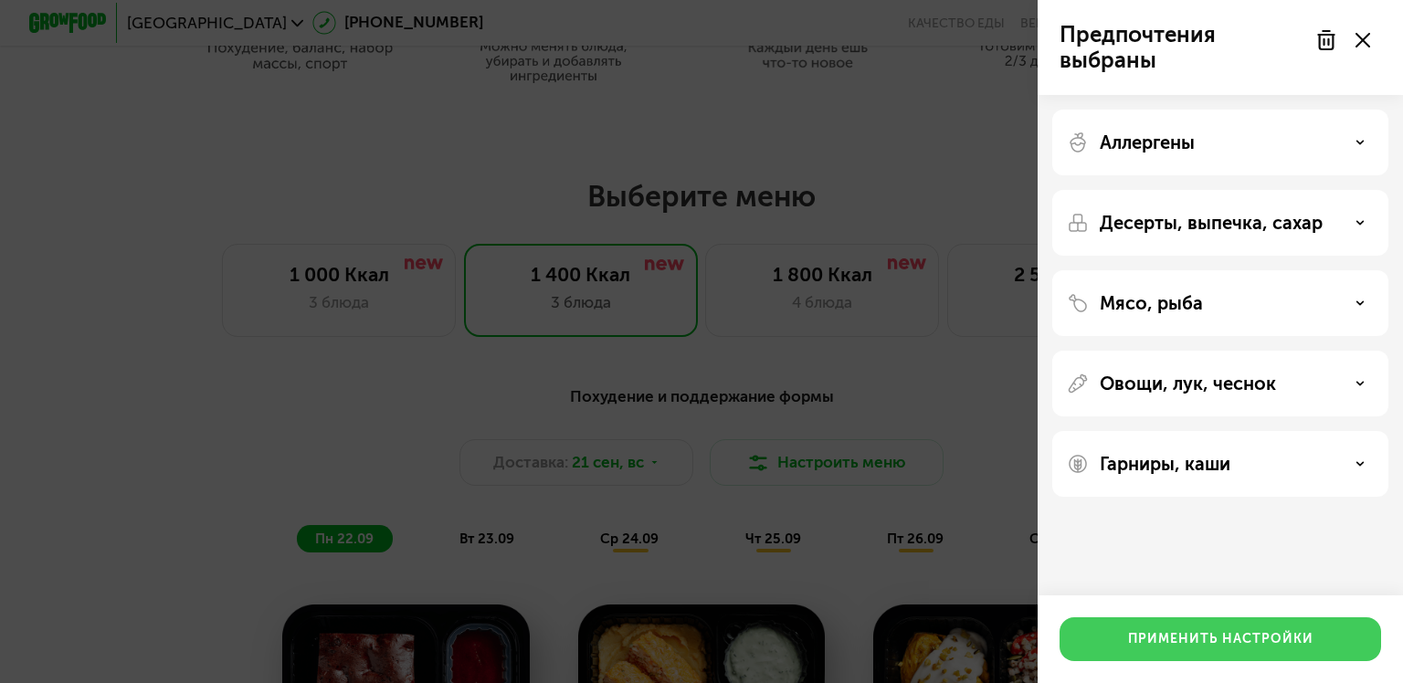
click at [1233, 635] on div "Применить настройки" at bounding box center [1220, 639] width 185 height 18
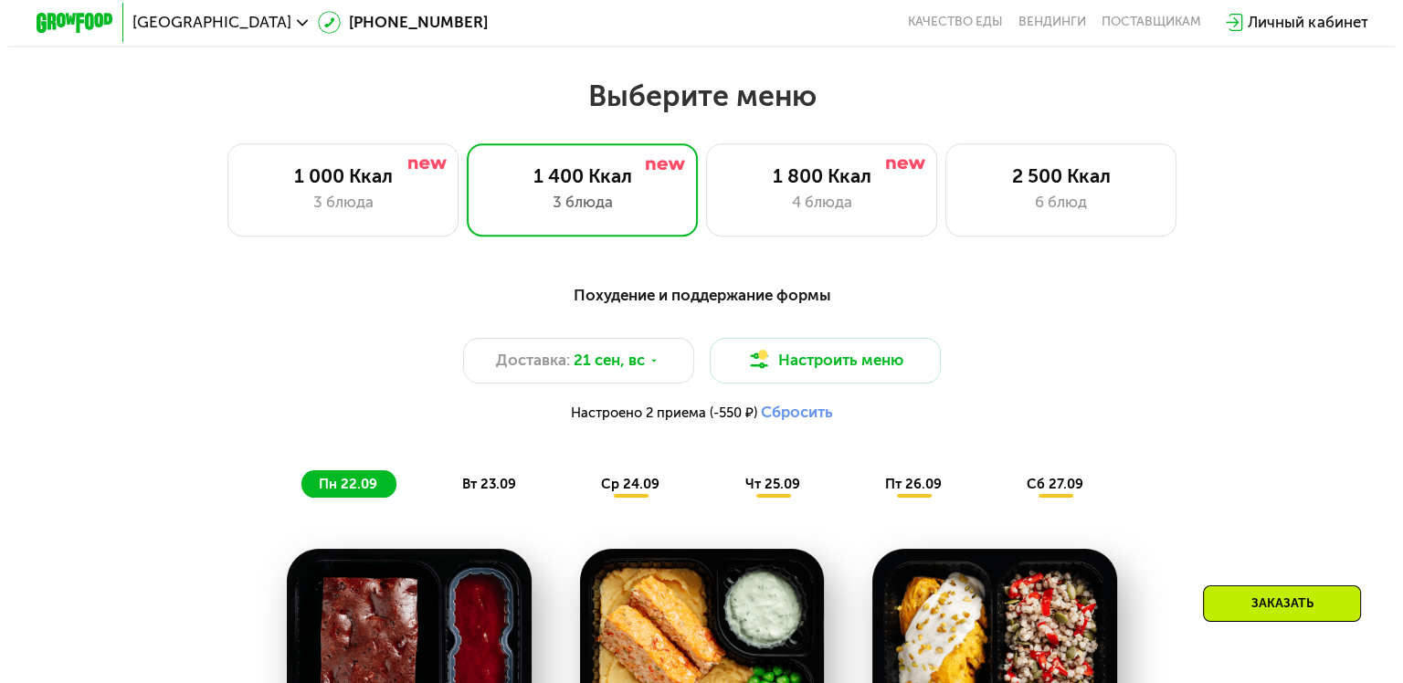
scroll to position [1188, 0]
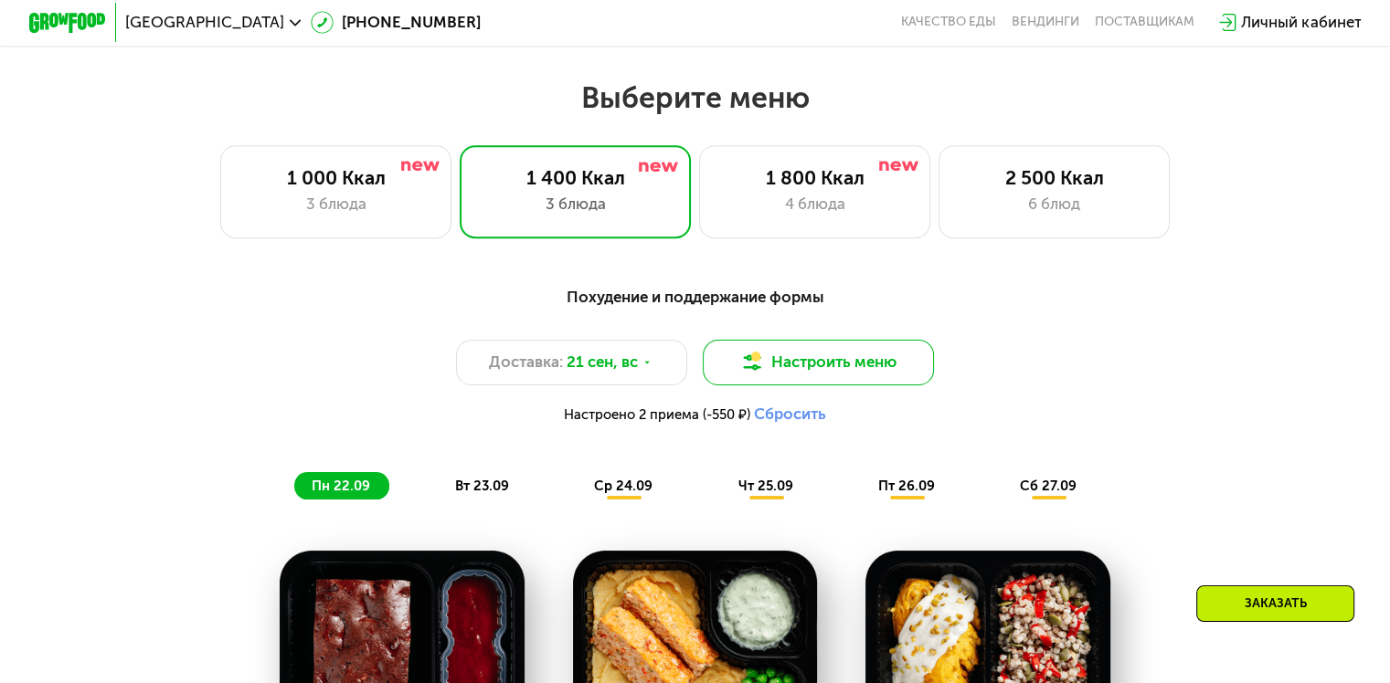
click at [811, 367] on button "Настроить меню" at bounding box center [819, 363] width 232 height 47
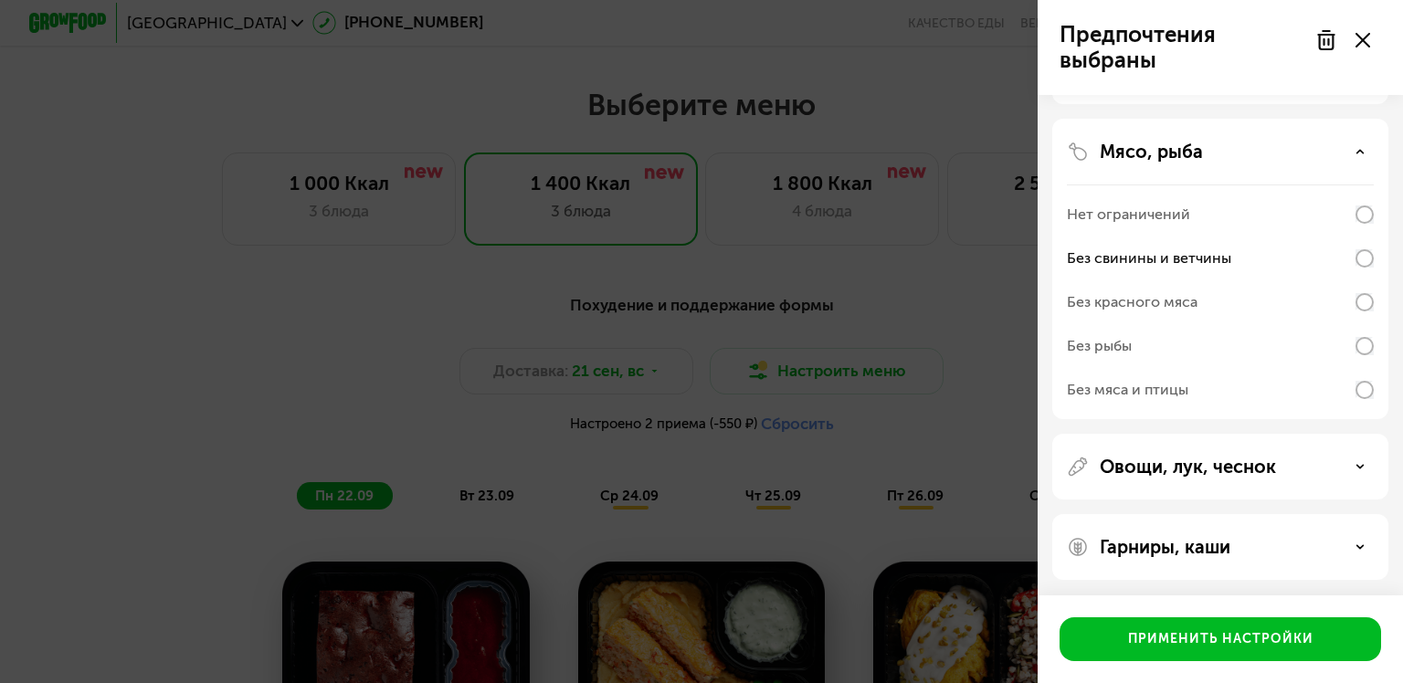
scroll to position [344, 0]
click at [1357, 152] on icon at bounding box center [1360, 149] width 9 height 9
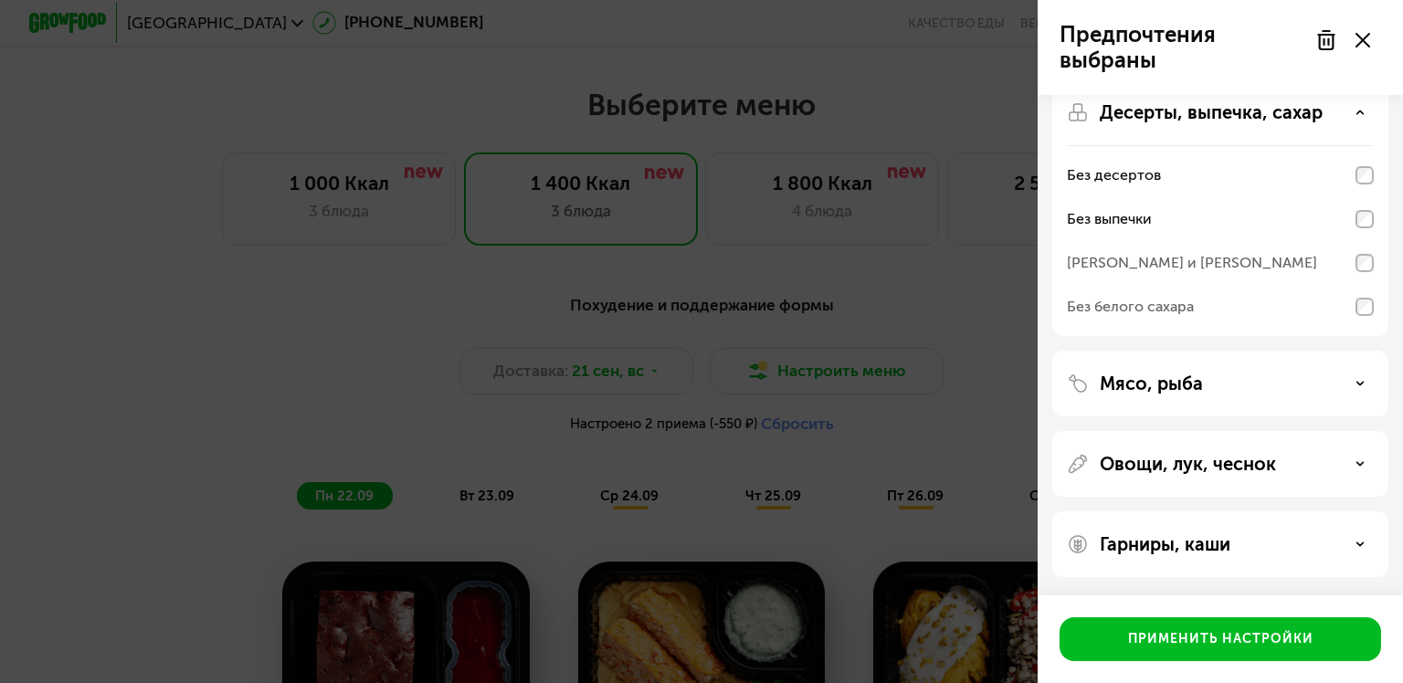
scroll to position [110, 0]
click at [1367, 106] on div "Десерты, выпечка, сахар" at bounding box center [1220, 113] width 307 height 22
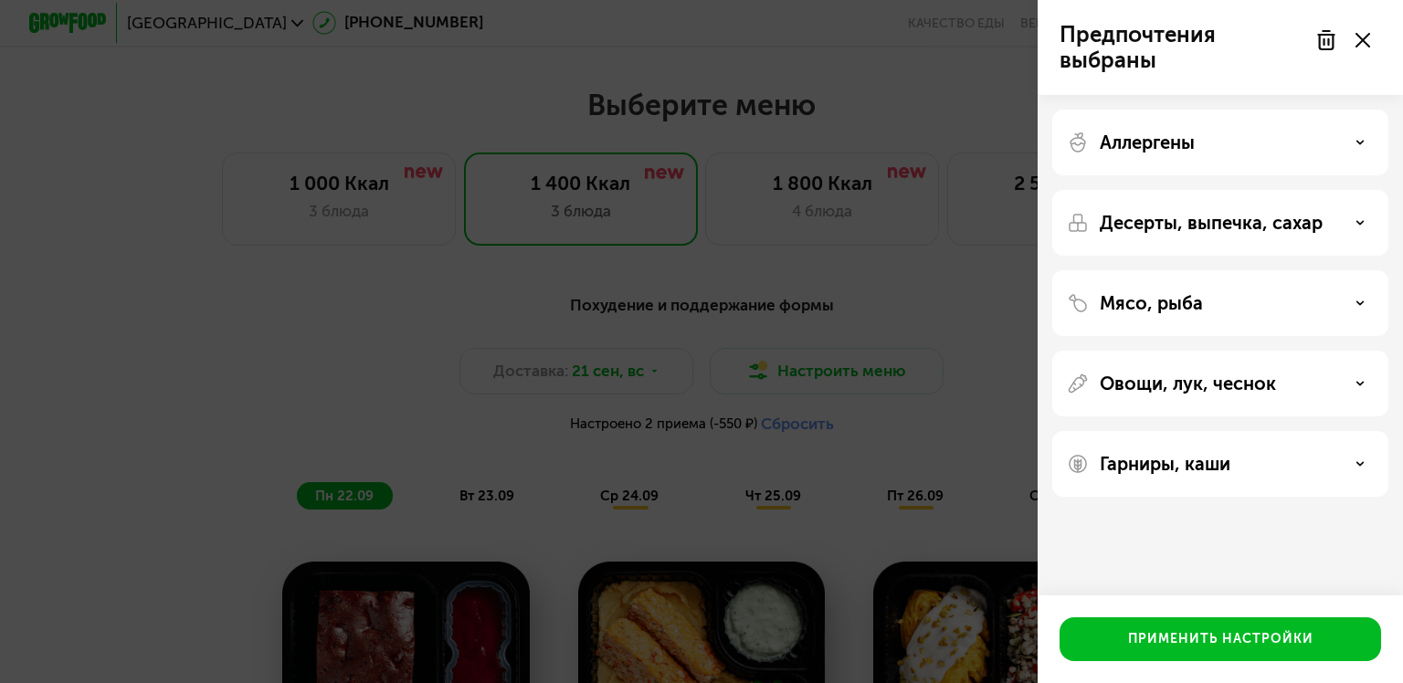
click at [1363, 143] on icon at bounding box center [1360, 142] width 9 height 9
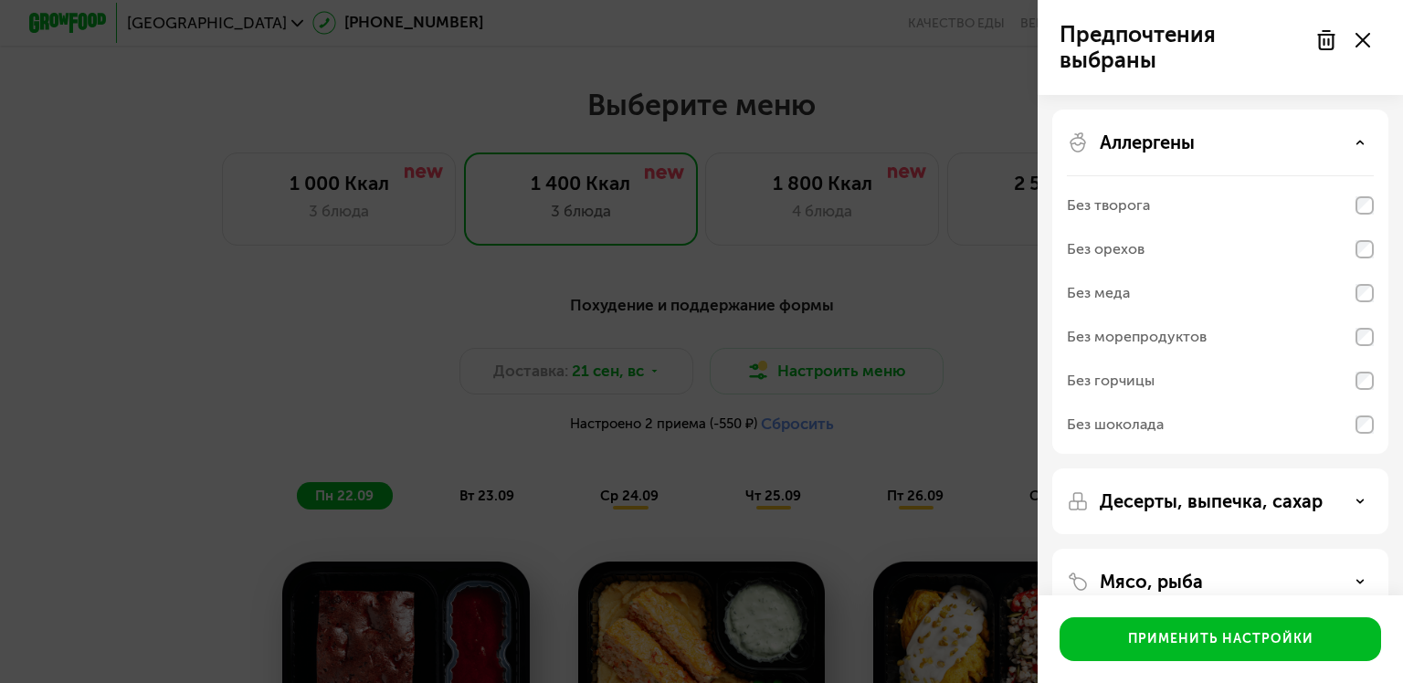
click at [1370, 42] on div at bounding box center [1343, 40] width 77 height 37
